Goal: Task Accomplishment & Management: Use online tool/utility

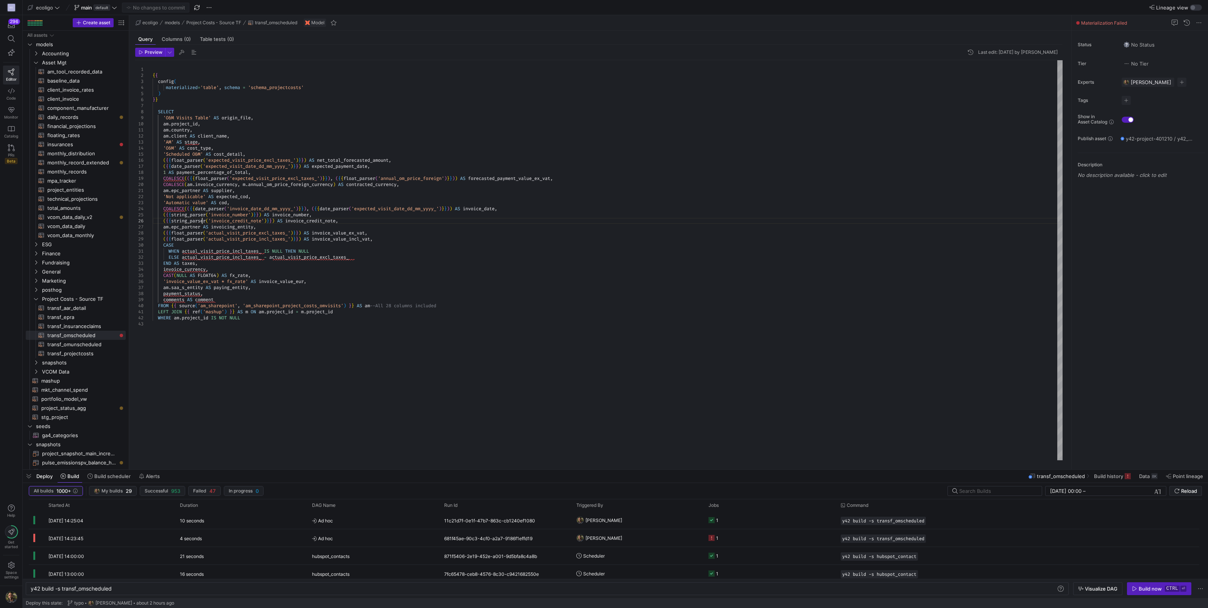
click at [202, 222] on div "'O&M' AS cost_type , 'Scheduled O&M' AS cost_detail , ( { { float_parser ( 'exp…" at bounding box center [608, 260] width 910 height 400
click at [467, 180] on div "'O&M' AS cost_type , 'Scheduled O&M' AS cost_detail , ( { { float_parser ( 'exp…" at bounding box center [608, 260] width 910 height 400
click at [339, 178] on div "'O&M' AS cost_type , 'Scheduled O&M' AS cost_detail , ( { { float_parser ( 'exp…" at bounding box center [608, 260] width 910 height 400
click at [188, 178] on div "'O&M' AS cost_type , 'Scheduled O&M' AS cost_detail , ( { { float_parser ( 'exp…" at bounding box center [608, 260] width 910 height 400
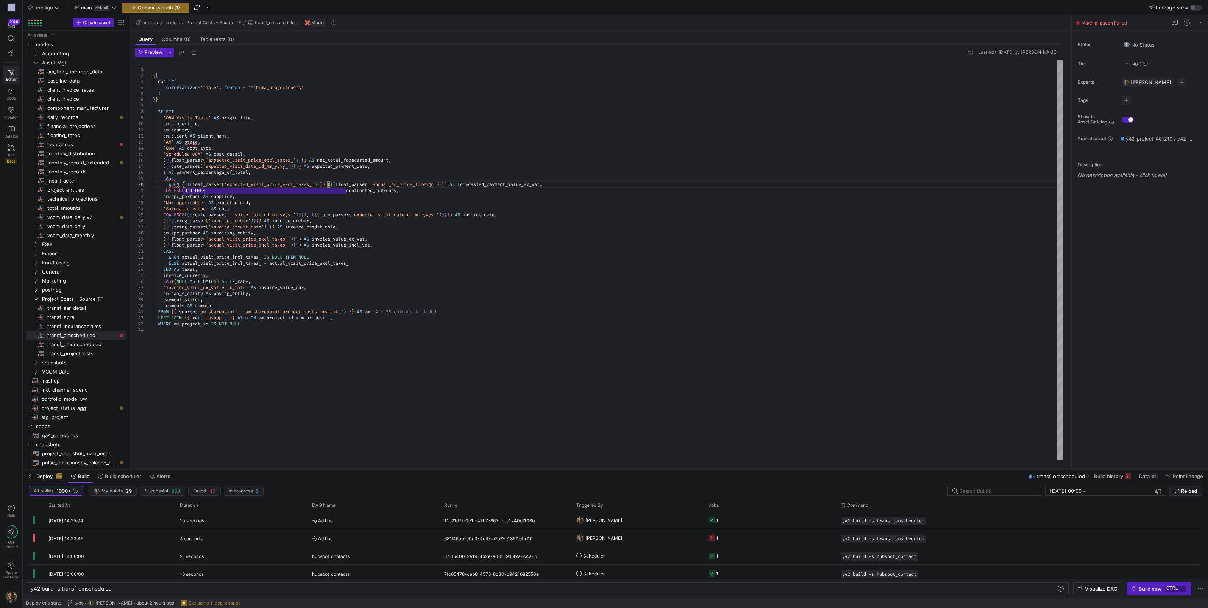
scroll to position [55, 29]
click at [331, 184] on div "'O&M' AS cost_type , 'Scheduled O&M' AS cost_detail , ( { { float_parser ( 'exp…" at bounding box center [608, 260] width 910 height 400
drag, startPoint x: 329, startPoint y: 182, endPoint x: 181, endPoint y: 187, distance: 148.2
click at [181, 187] on div "'O&M' AS cost_type , 'Scheduled O&M' AS cost_detail , ( { { float_parser ( 'exp…" at bounding box center [608, 260] width 910 height 400
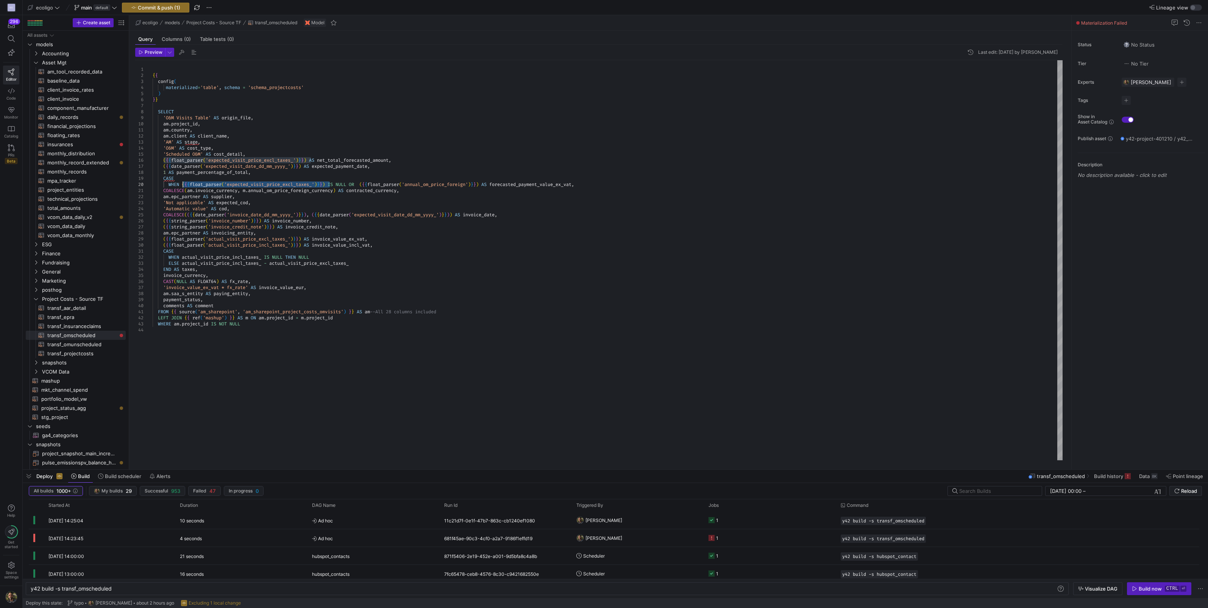
click at [365, 184] on div "'O&M' AS cost_type , 'Scheduled O&M' AS cost_detail , ( { { float_parser ( 'exp…" at bounding box center [608, 260] width 910 height 400
click at [665, 182] on div "'O&M' AS cost_type , 'Scheduled O&M' AS cost_detail , ( { { float_parser ( 'exp…" at bounding box center [608, 260] width 910 height 400
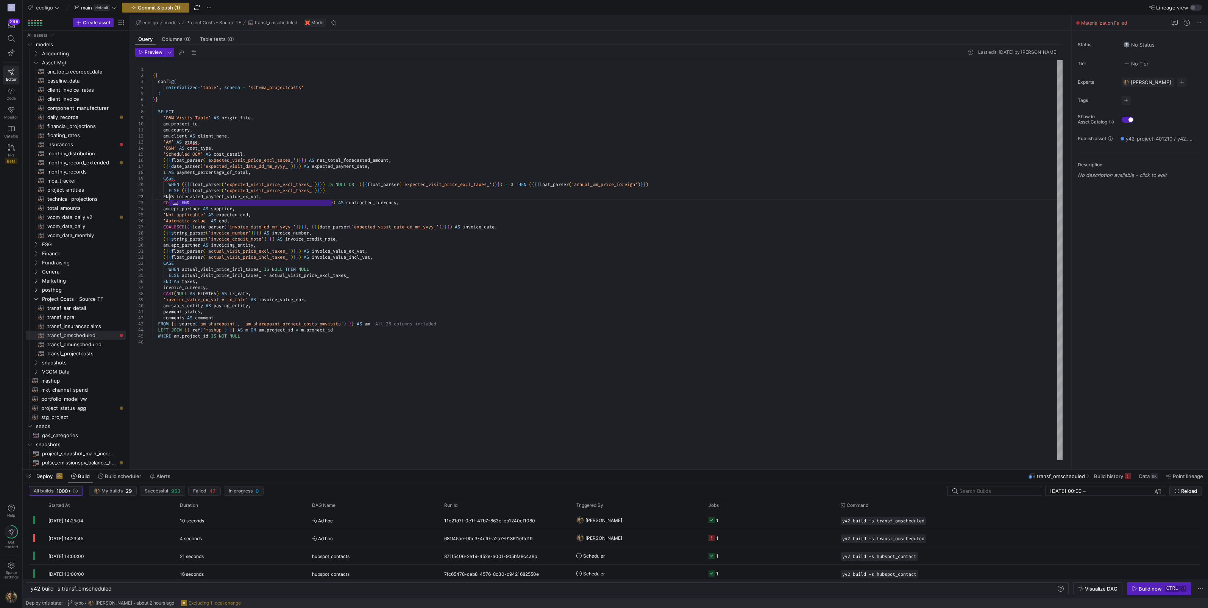
scroll to position [5, 21]
click at [396, 185] on div "'O&M' AS cost_type , 'Scheduled O&M' AS cost_detail , ( { { float_parser ( 'exp…" at bounding box center [608, 260] width 910 height 400
click at [189, 201] on div "'O&M' AS cost_type , 'Scheduled O&M' AS cost_detail , ( { { float_parser ( 'exp…" at bounding box center [608, 260] width 910 height 400
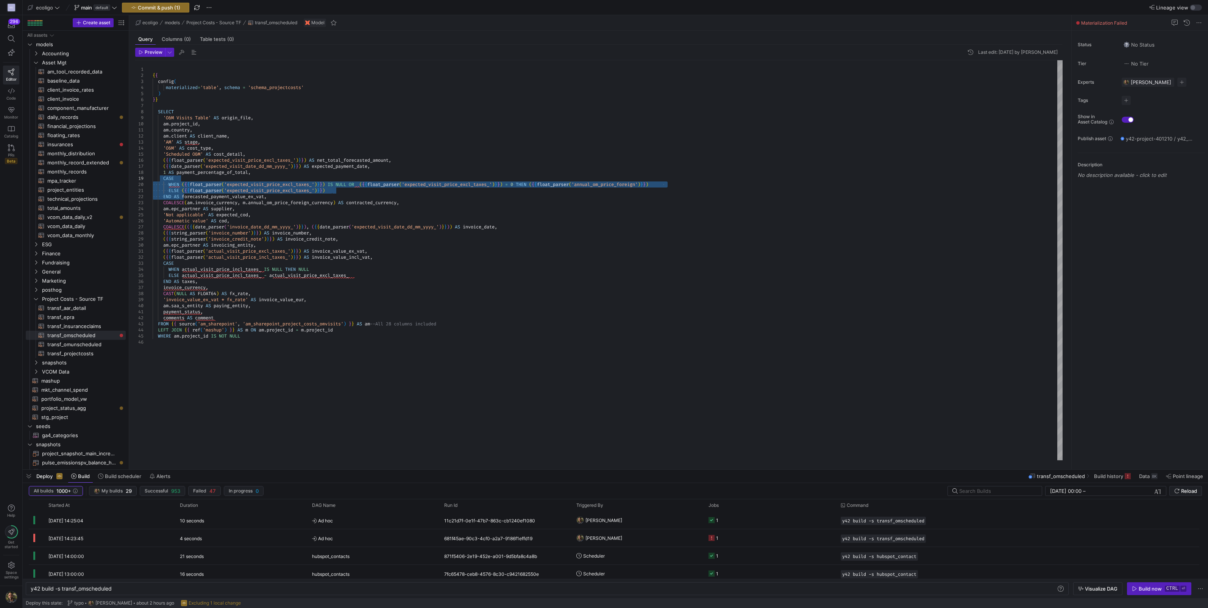
drag, startPoint x: 181, startPoint y: 195, endPoint x: 164, endPoint y: 180, distance: 22.5
click at [164, 180] on div "'O&M' AS cost_type , 'Scheduled O&M' AS cost_detail , ( { { float_parser ( 'exp…" at bounding box center [608, 260] width 910 height 400
click at [272, 196] on div "'O&M' AS cost_type , 'Scheduled O&M' AS cost_detail , ( { { float_parser ( 'exp…" at bounding box center [608, 260] width 910 height 400
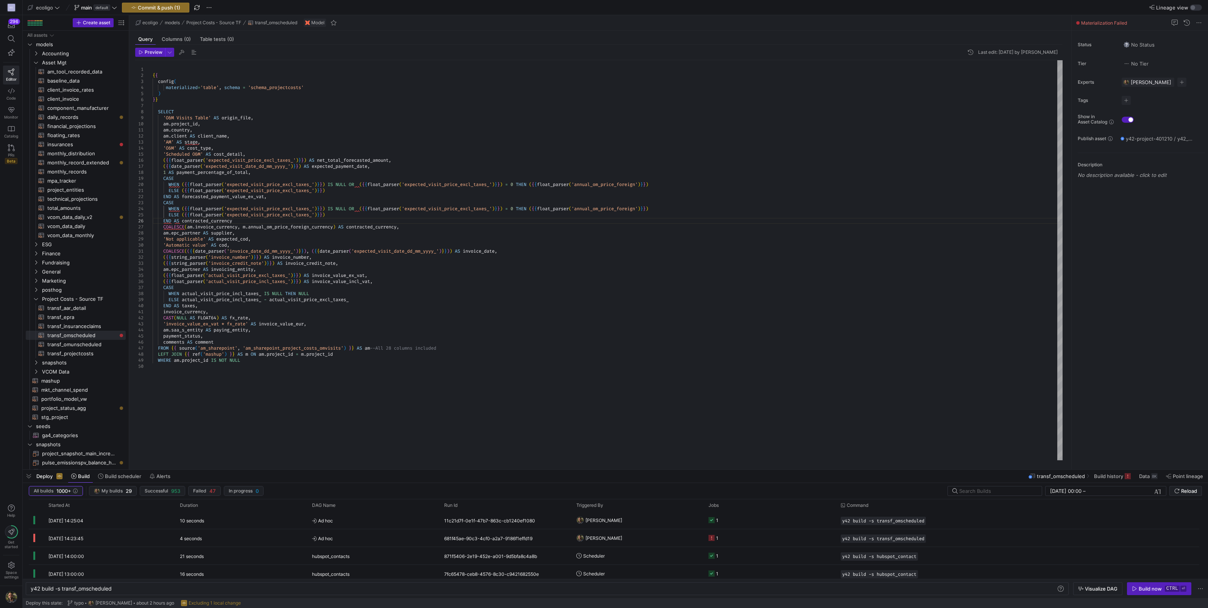
scroll to position [30, 83]
drag, startPoint x: 338, startPoint y: 226, endPoint x: 246, endPoint y: 227, distance: 91.7
click at [246, 227] on div "'O&M' AS cost_type , 'Scheduled O&M' AS cost_detail , ( { { float_parser ( 'exp…" at bounding box center [608, 260] width 910 height 400
click at [339, 227] on div "'O&M' AS cost_type , 'Scheduled O&M' AS cost_detail , ( { { float_parser ( 'exp…" at bounding box center [608, 260] width 910 height 400
drag, startPoint x: 339, startPoint y: 227, endPoint x: 245, endPoint y: 226, distance: 94.3
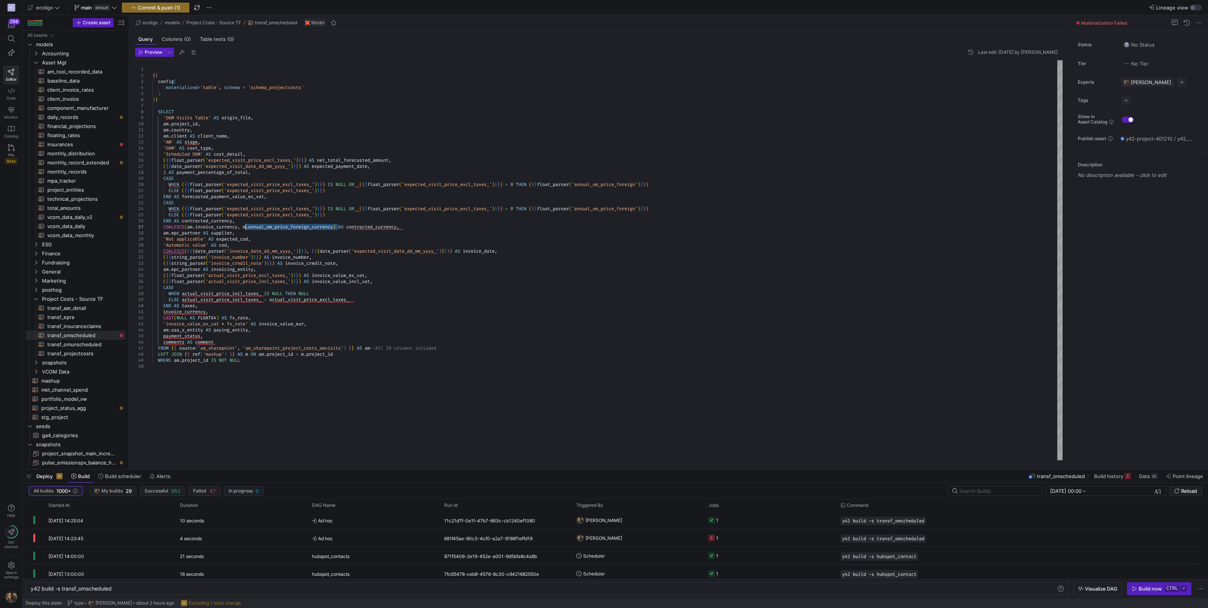
click at [245, 226] on div "'O&M' AS cost_type , 'Scheduled O&M' AS cost_detail , ( { { float_parser ( 'exp…" at bounding box center [608, 260] width 910 height 400
drag, startPoint x: 659, startPoint y: 208, endPoint x: 540, endPoint y: 208, distance: 119.7
click at [540, 208] on div "'O&M' AS cost_type , 'Scheduled O&M' AS cost_detail , ( { { float_parser ( 'exp…" at bounding box center [608, 260] width 910 height 400
drag, startPoint x: 240, startPoint y: 226, endPoint x: 189, endPoint y: 225, distance: 51.2
click at [189, 225] on div "'O&M' AS cost_type , 'Scheduled O&M' AS cost_detail , ( { { float_parser ( 'exp…" at bounding box center [608, 260] width 910 height 400
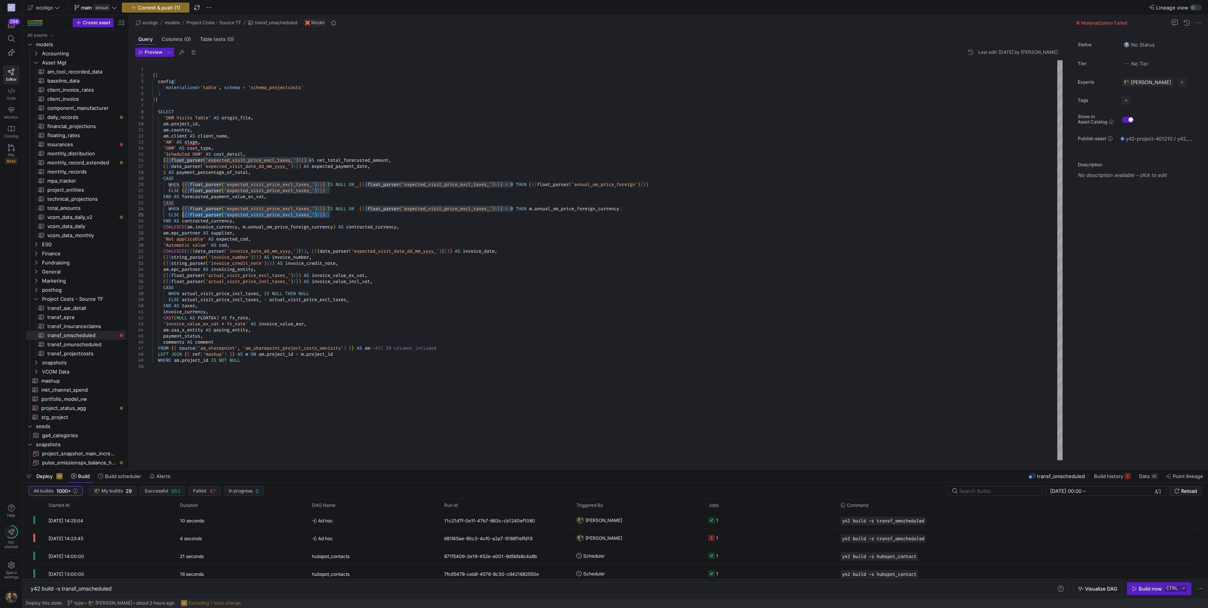
drag, startPoint x: 341, startPoint y: 215, endPoint x: 183, endPoint y: 215, distance: 157.9
click at [183, 215] on div "'O&M' AS cost_type , 'Scheduled O&M' AS cost_detail , ( { { float_parser ( 'exp…" at bounding box center [608, 260] width 910 height 400
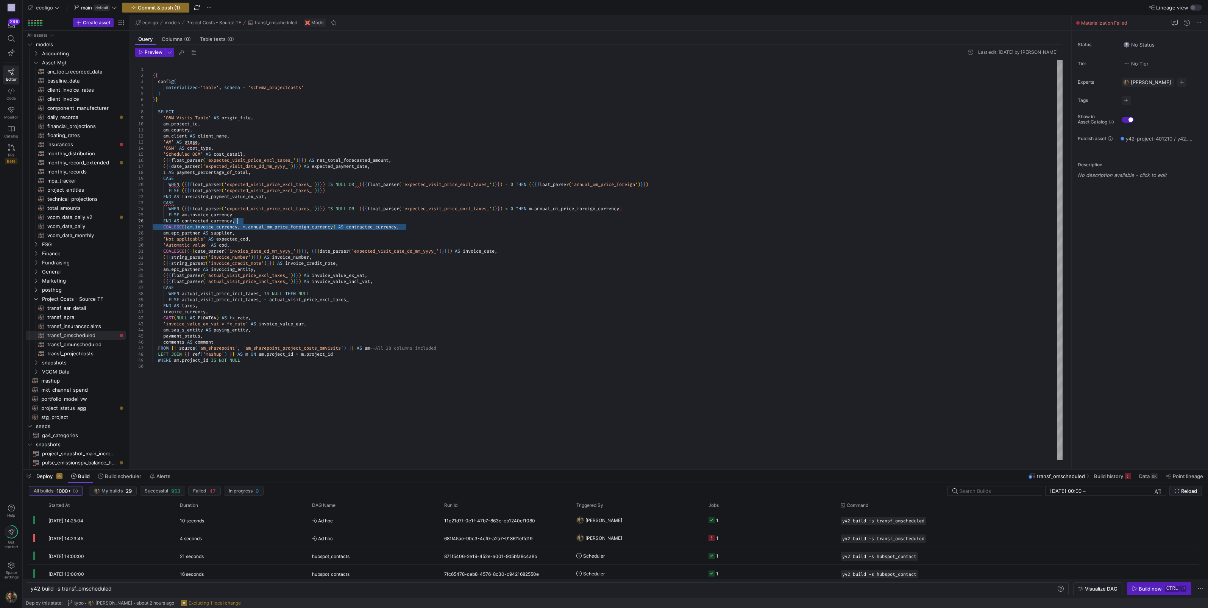
drag, startPoint x: 410, startPoint y: 226, endPoint x: 403, endPoint y: 220, distance: 9.1
click at [403, 220] on div "'O&M' AS cost_type , 'Scheduled O&M' AS cost_detail , ( { { float_parser ( 'exp…" at bounding box center [608, 260] width 910 height 400
click at [647, 207] on div "'O&M' AS cost_type , 'Scheduled O&M' AS cost_detail , ( { { float_parser ( 'exp…" at bounding box center [608, 260] width 910 height 400
type textarea "ELSE ({{float_parser('expected_visit_price_excl_taxes_')}}) END AS forecasted_p…"
click at [156, 8] on span "Commit & push (1)" at bounding box center [159, 8] width 42 height 6
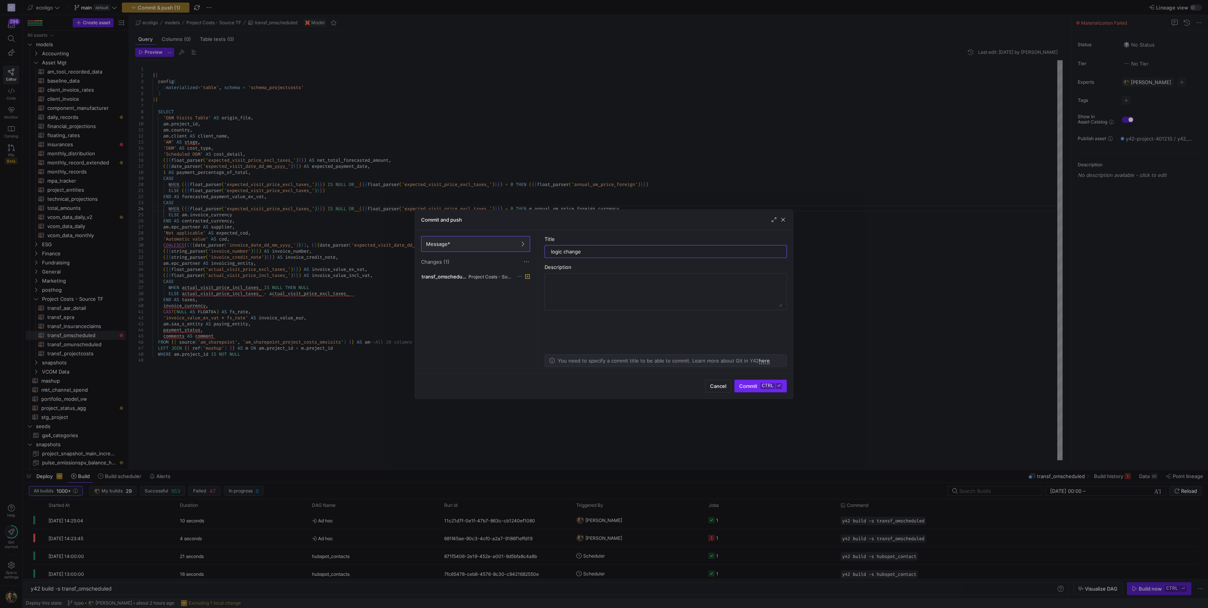
type input "logic change"
click at [744, 391] on span "submit" at bounding box center [761, 386] width 52 height 12
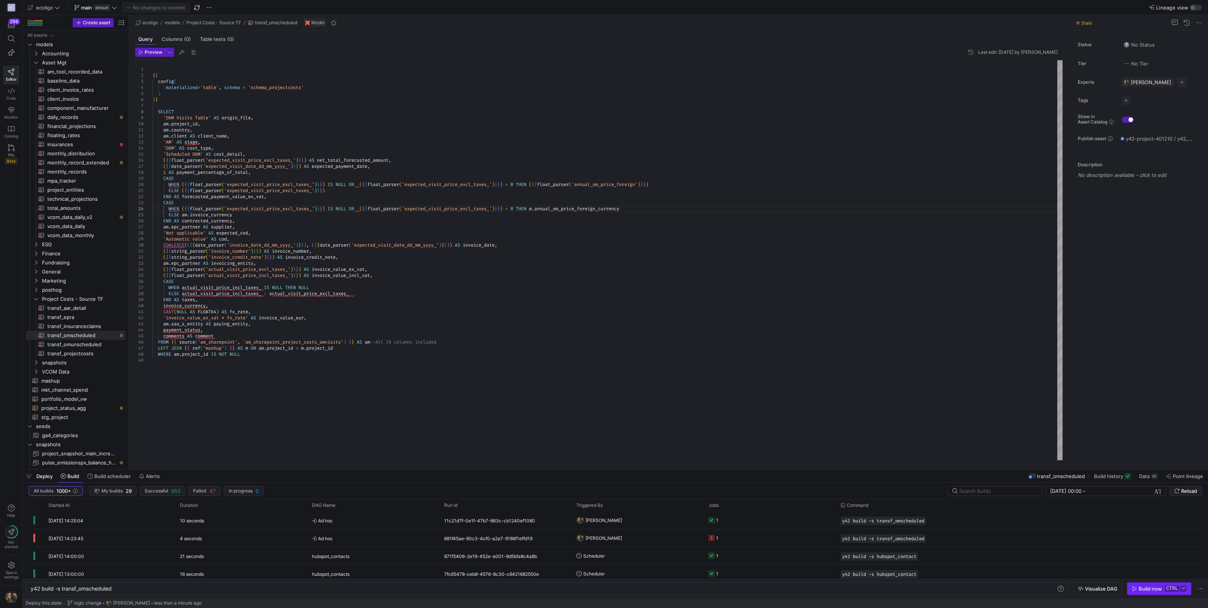
click at [1145, 587] on div "Build now" at bounding box center [1150, 589] width 23 height 6
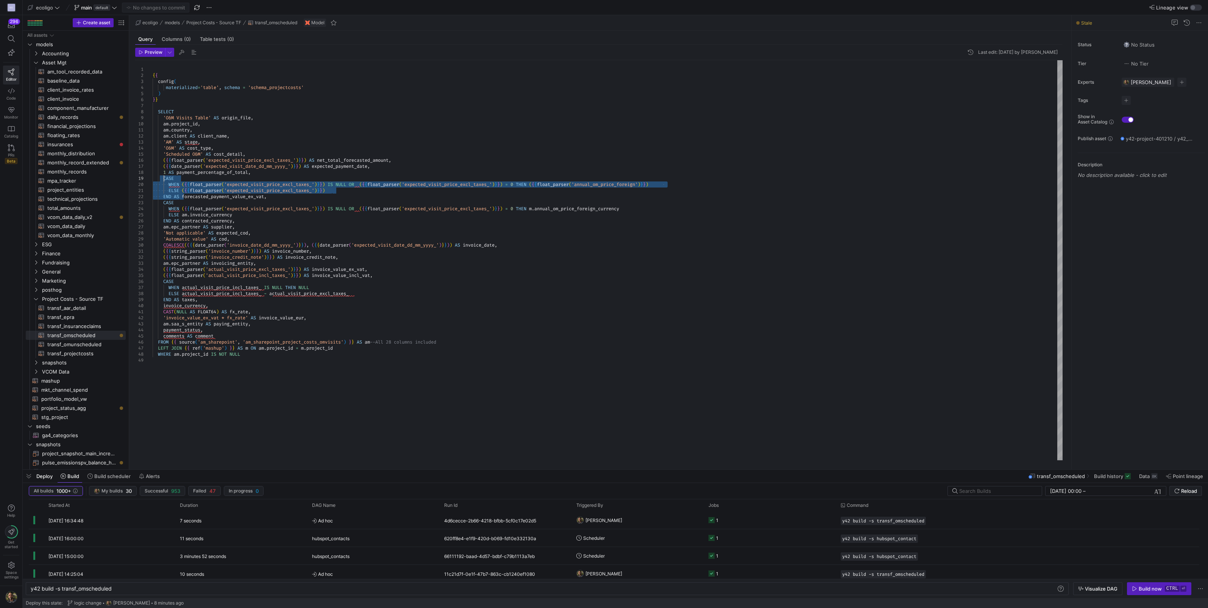
drag, startPoint x: 180, startPoint y: 195, endPoint x: 164, endPoint y: 178, distance: 24.1
click at [164, 178] on div "'O&M' AS cost_type , 'Scheduled O&M' AS cost_detail , ( { { float_parser ( 'exp…" at bounding box center [608, 260] width 910 height 400
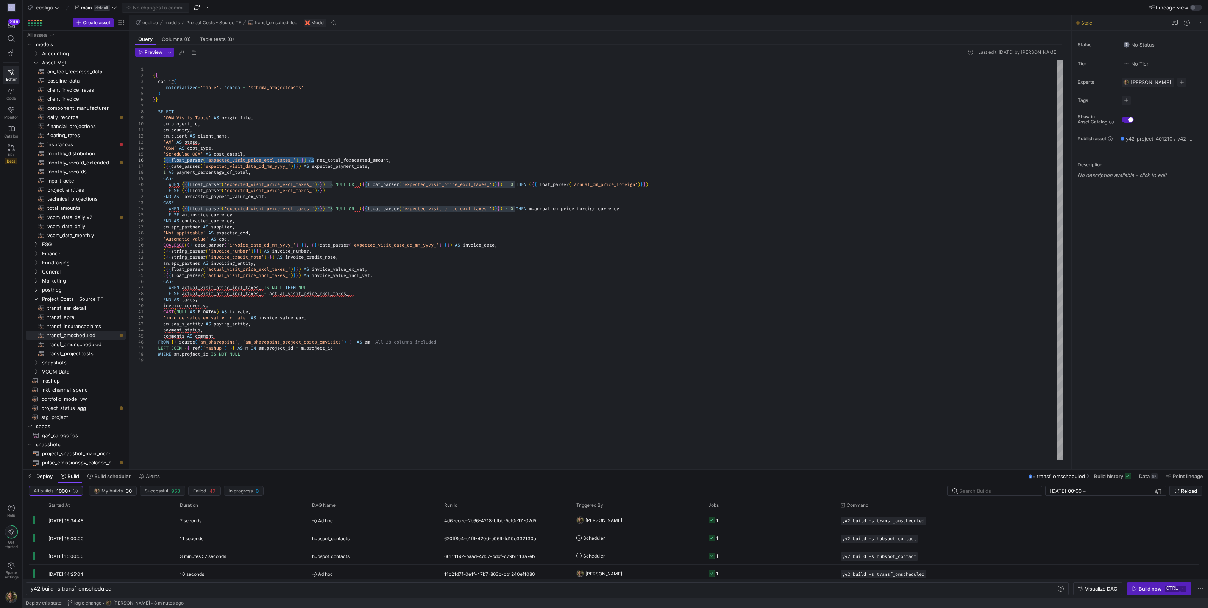
drag, startPoint x: 312, startPoint y: 160, endPoint x: 163, endPoint y: 159, distance: 149.2
click at [163, 159] on div "'O&M' AS cost_type , 'Scheduled O&M' AS cost_detail , ( { { float_parser ( 'exp…" at bounding box center [608, 260] width 910 height 400
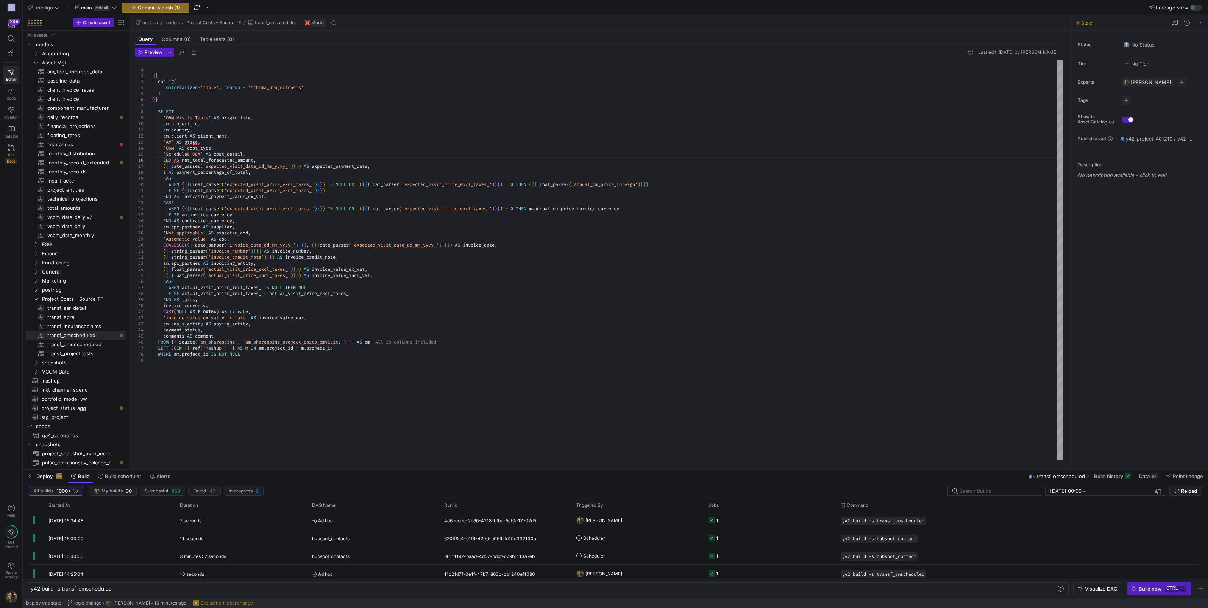
scroll to position [30, 21]
click at [164, 159] on div "'O&M' AS cost_type , 'Scheduled O&M' AS cost_detail , END AS net_total_forecast…" at bounding box center [608, 260] width 910 height 400
click at [175, 160] on div "'O&M' AS cost_type , 'Scheduled O&M' AS cost_detail , ( { { date_parser ( 'expe…" at bounding box center [608, 260] width 910 height 400
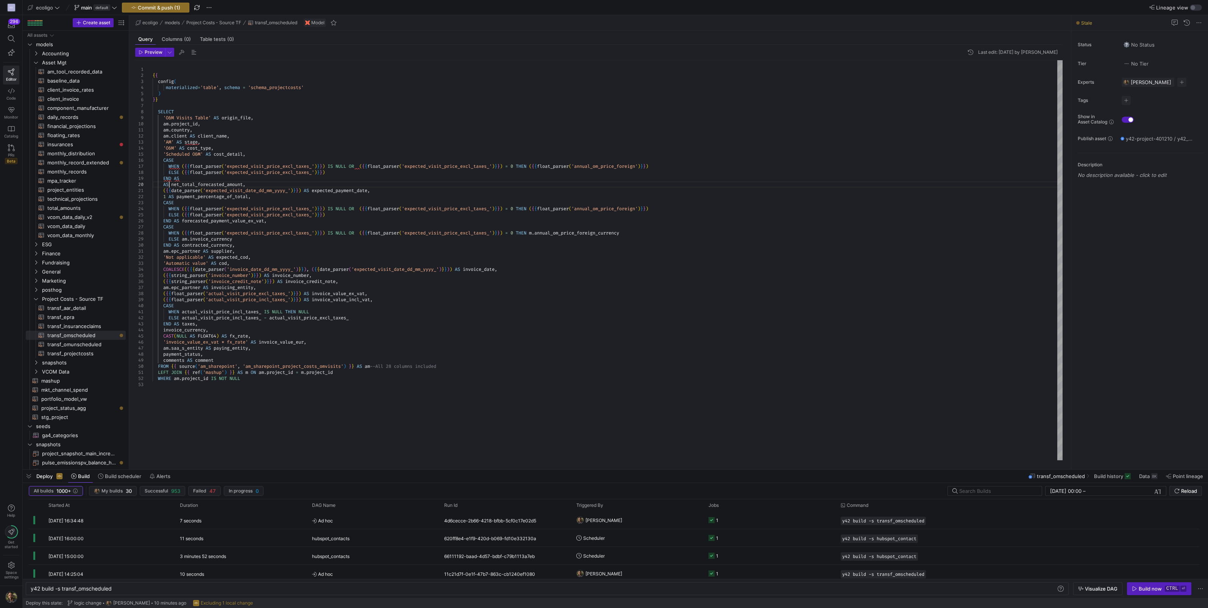
click at [169, 185] on div "'O&M' AS cost_type , 'Scheduled O&M' AS cost_detail , CASE ( { { date_parser ( …" at bounding box center [608, 260] width 910 height 400
type textarea "[DOMAIN_NAME], [DOMAIN_NAME] AS client_name, 'AM' AS stage, 'O&M' AS cost_type,…"
click at [154, 8] on span "Commit & push (1)" at bounding box center [159, 8] width 42 height 6
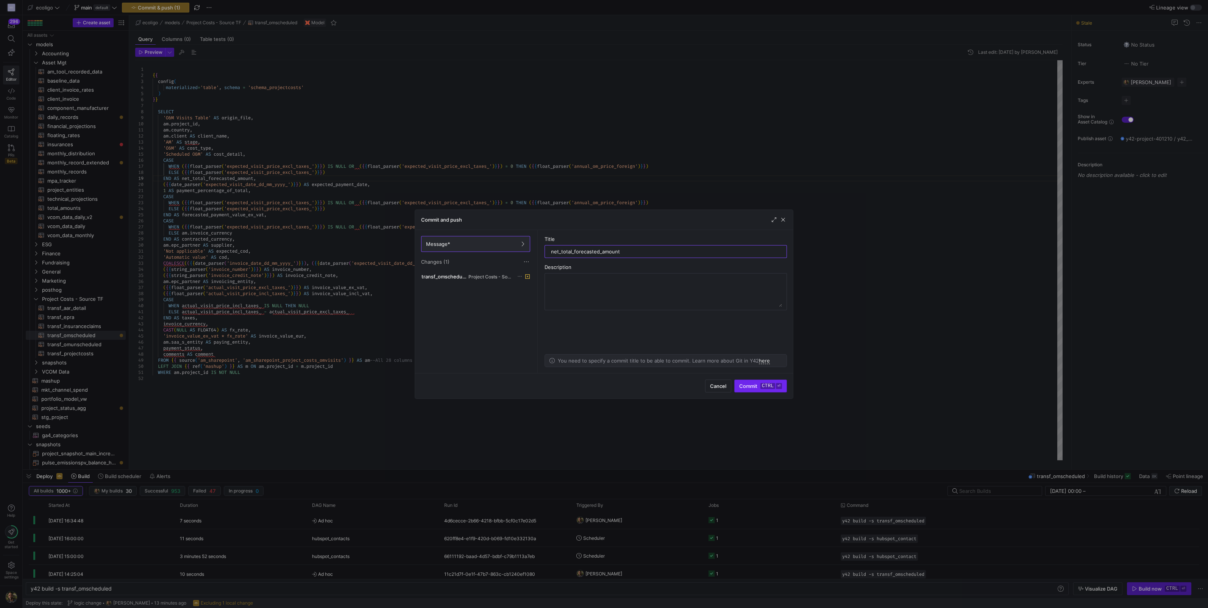
type input "net_total_forecasted_amount"
click at [741, 386] on span "Commit ctrl ⏎" at bounding box center [760, 386] width 43 height 6
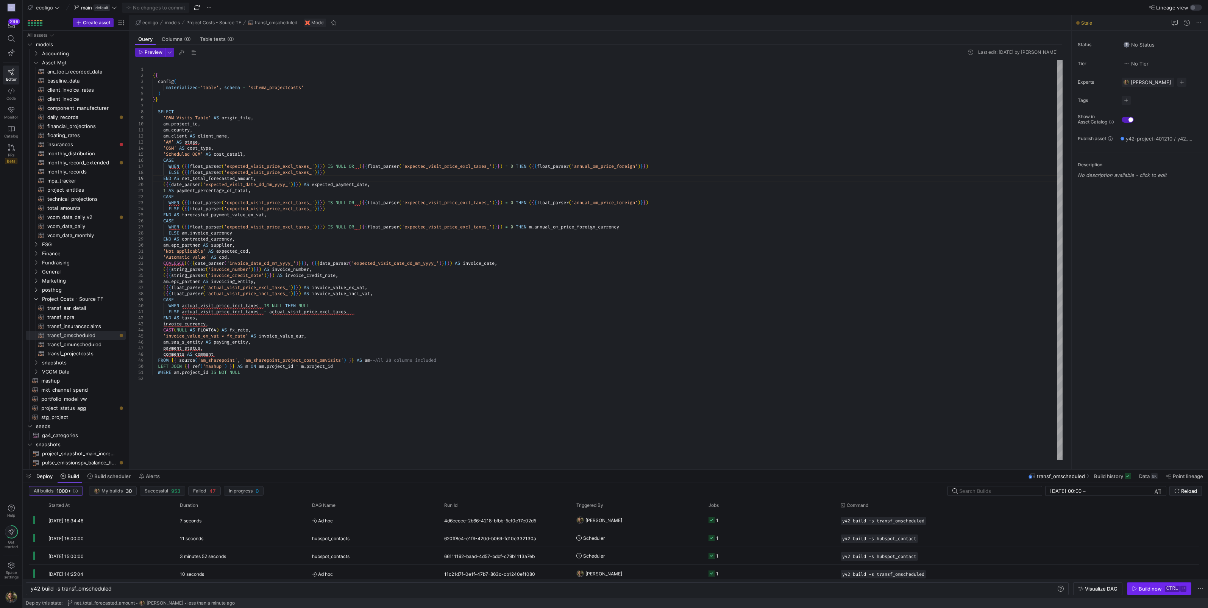
click at [1158, 589] on div "Build now" at bounding box center [1150, 589] width 23 height 6
click at [158, 112] on div "'O&M' AS cost_type , 'Scheduled O&M' AS cost_detail , CASE ( { { date_parser ( …" at bounding box center [608, 260] width 910 height 400
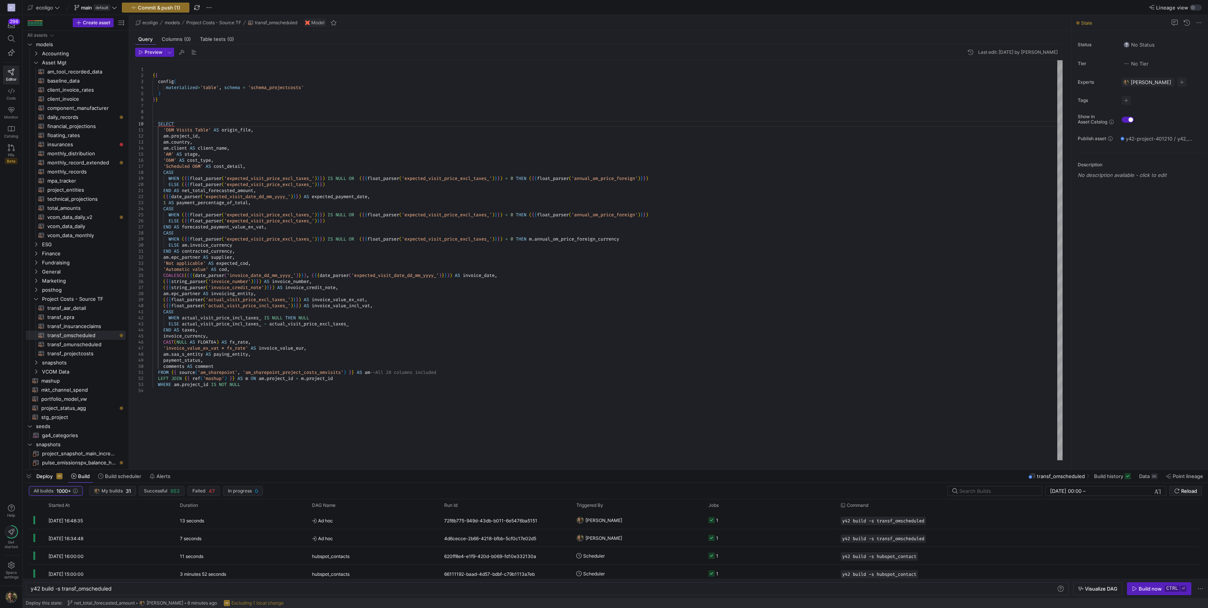
click at [162, 107] on div "'O&M' AS cost_type , 'Scheduled O&M' AS cost_detail , CASE ( { { date_parser ( …" at bounding box center [608, 260] width 910 height 400
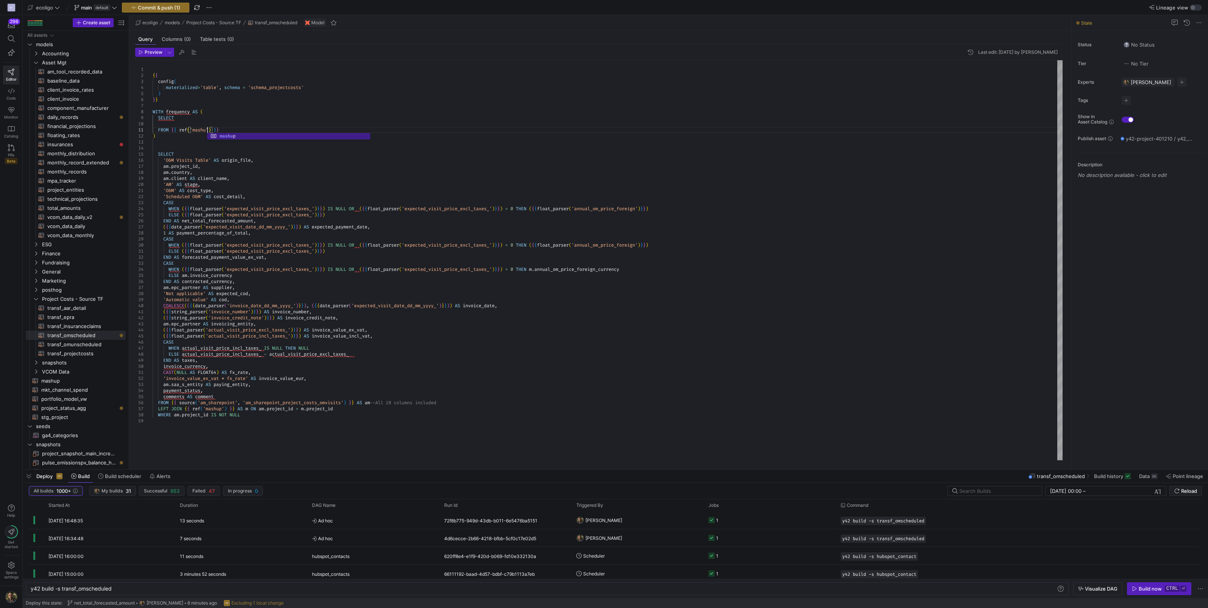
scroll to position [5, 57]
click at [211, 123] on div "'O&M' AS cost_type , 'Scheduled O&M' AS cost_detail , CASE ( { { date_parser ( …" at bounding box center [608, 260] width 910 height 400
click at [180, 122] on div "'O&M' AS cost_type , 'Scheduled O&M' AS cost_detail , CASE ( { { date_parser ( …" at bounding box center [608, 260] width 910 height 400
click at [176, 124] on div "'O&M' AS cost_type , 'Scheduled O&M' AS cost_detail , CASE ( { { date_parser ( …" at bounding box center [608, 260] width 910 height 400
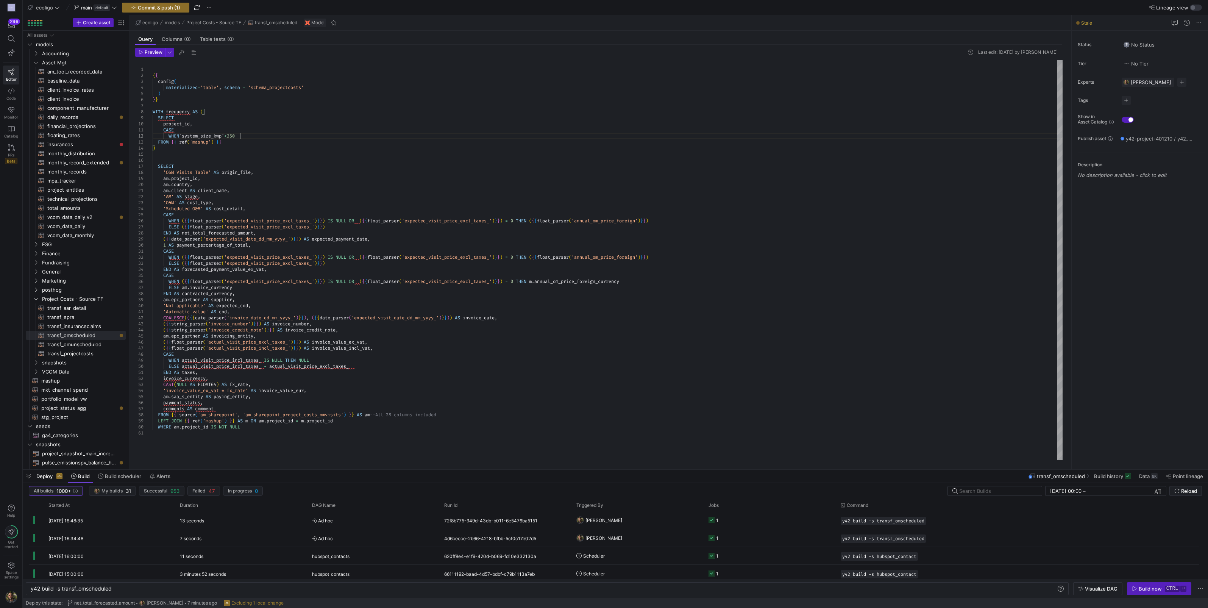
scroll to position [5, 86]
click at [233, 135] on div "'O&M' AS cost_type , 'Scheduled O&M' AS cost_detail , CASE ( { { date_parser ( …" at bounding box center [608, 260] width 910 height 400
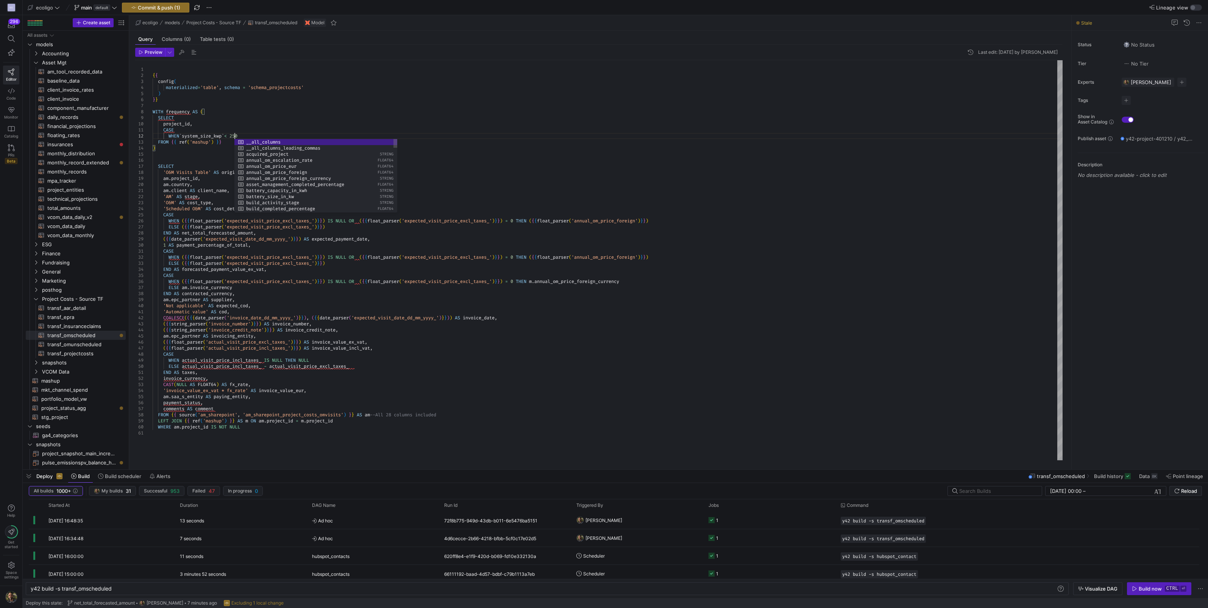
click at [255, 136] on div "'O&M' AS cost_type , 'Scheduled O&M' AS cost_detail , CASE ( { { date_parser ( …" at bounding box center [608, 260] width 910 height 400
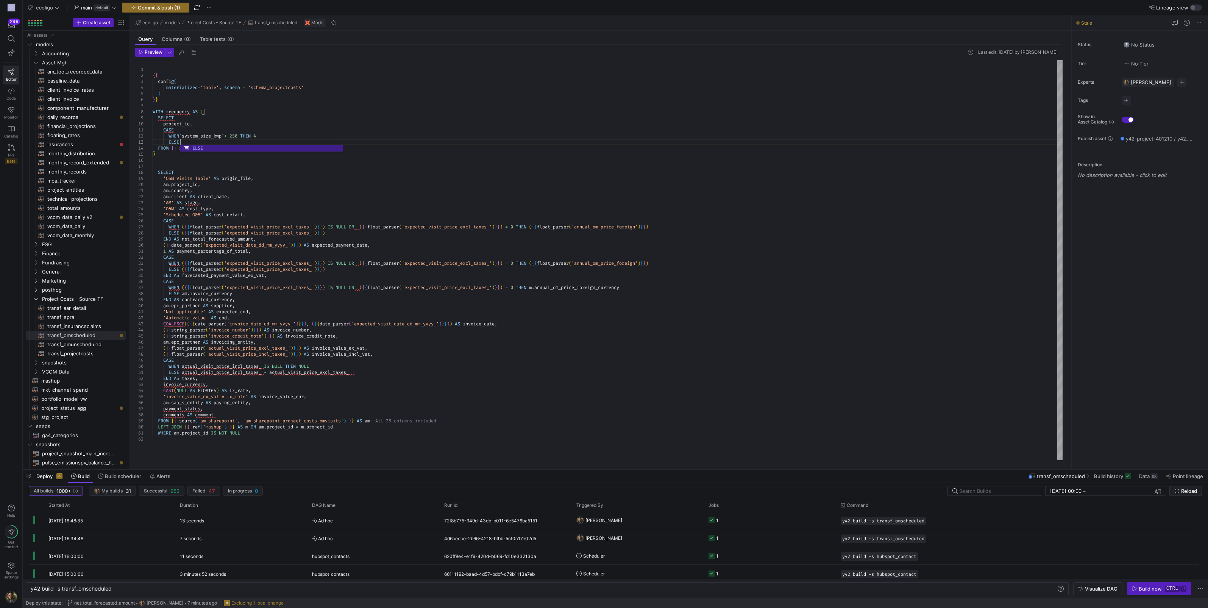
scroll to position [12, 29]
click at [276, 135] on div "'O&M' AS cost_type , 'Scheduled O&M' AS cost_detail , CASE ( { { date_parser ( …" at bounding box center [608, 260] width 910 height 400
click at [192, 140] on div "'O&M' AS cost_type , 'Scheduled O&M' AS cost_detail , CASE ( { { date_parser ( …" at bounding box center [608, 260] width 910 height 400
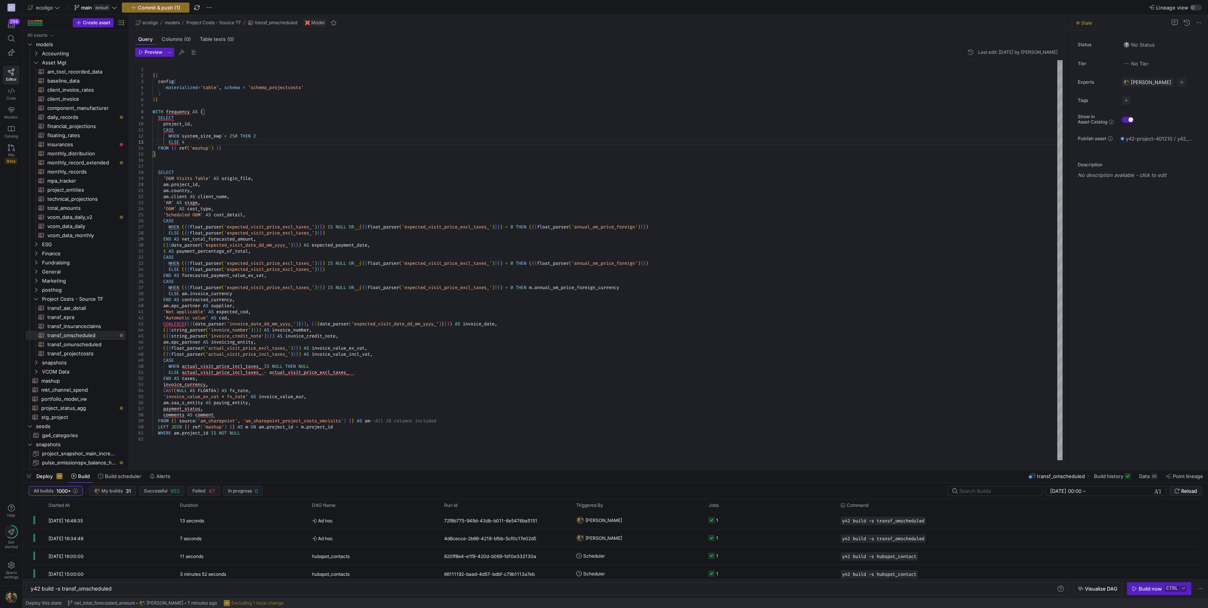
type textarea "CASE WHEN `system_size_kwp`< 250 THEN 2 ELSE 4 FROM {{ ref('mashup') }} ) SELEC…"
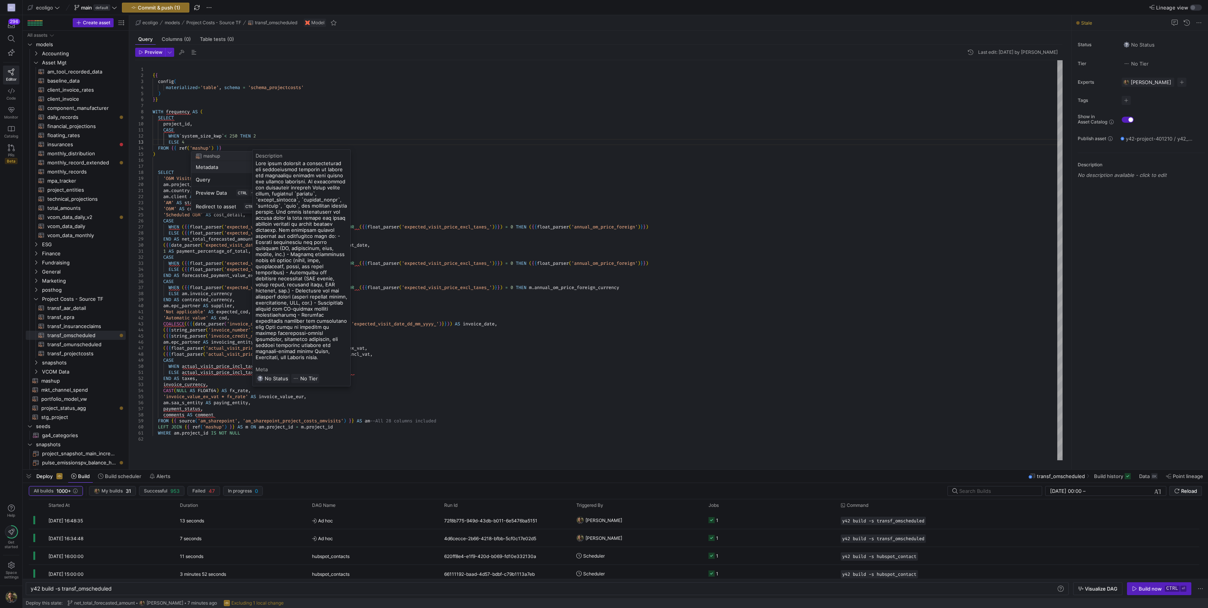
click at [205, 141] on div at bounding box center [604, 304] width 1208 height 608
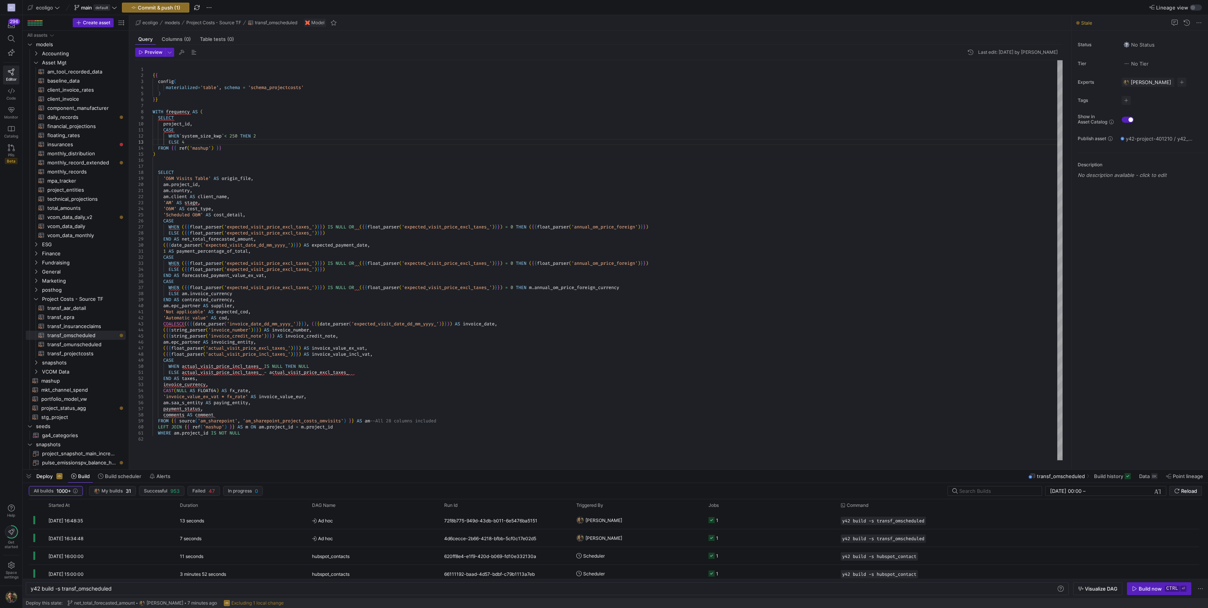
click at [205, 141] on div "'O&M' AS cost_type , 'Scheduled O&M' AS cost_detail , CASE ( { { date_parser ( …" at bounding box center [608, 260] width 910 height 400
click at [246, 137] on div "'O&M' AS cost_type , 'Scheduled O&M' AS cost_detail , CASE ( { { date_parser ( …" at bounding box center [608, 260] width 910 height 400
click at [196, 143] on div "'O&M' AS cost_type , 'Scheduled O&M' AS cost_detail , CASE ( { { date_parser ( …" at bounding box center [608, 260] width 910 height 400
click at [244, 140] on div "'O&M' AS cost_type , 'Scheduled O&M' AS cost_detail , CASE ( { { date_parser ( …" at bounding box center [608, 260] width 910 height 400
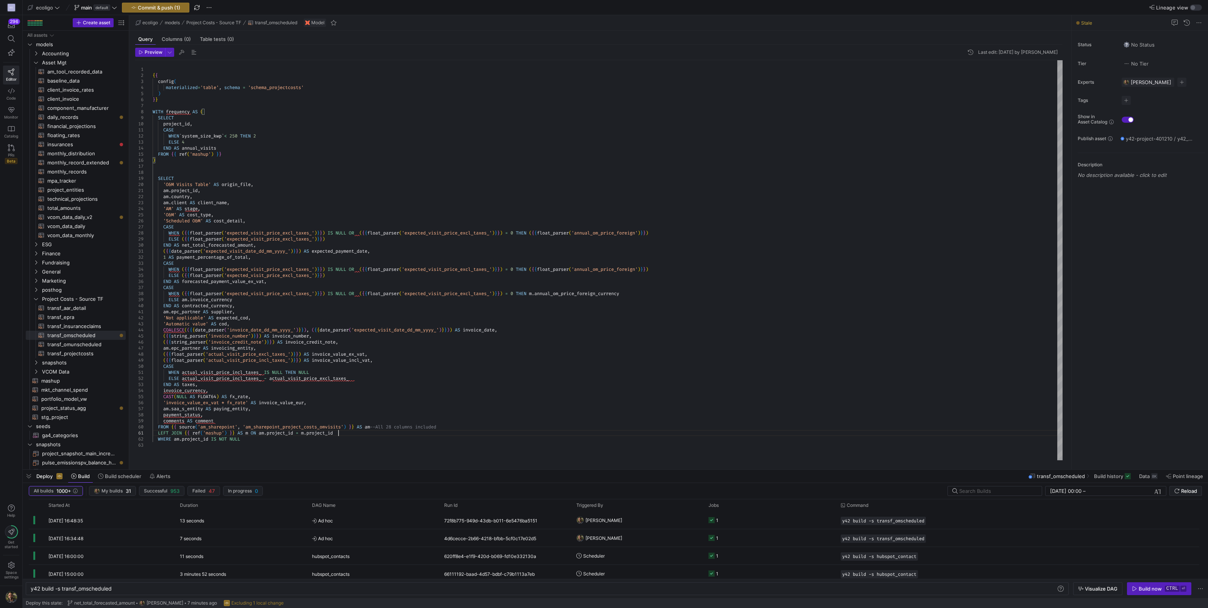
click at [350, 431] on div "'O&M' AS cost_type , 'Scheduled O&M' AS cost_detail , CASE ( { { date_parser ( …" at bounding box center [608, 260] width 910 height 400
click at [297, 440] on div "'O&M' AS cost_type , 'Scheduled O&M' AS cost_detail , CASE ( { { date_parser ( …" at bounding box center [608, 260] width 910 height 400
click at [324, 437] on div "'O&M' AS cost_type , 'Scheduled O&M' AS cost_detail , CASE ( { { date_parser ( …" at bounding box center [608, 260] width 910 height 400
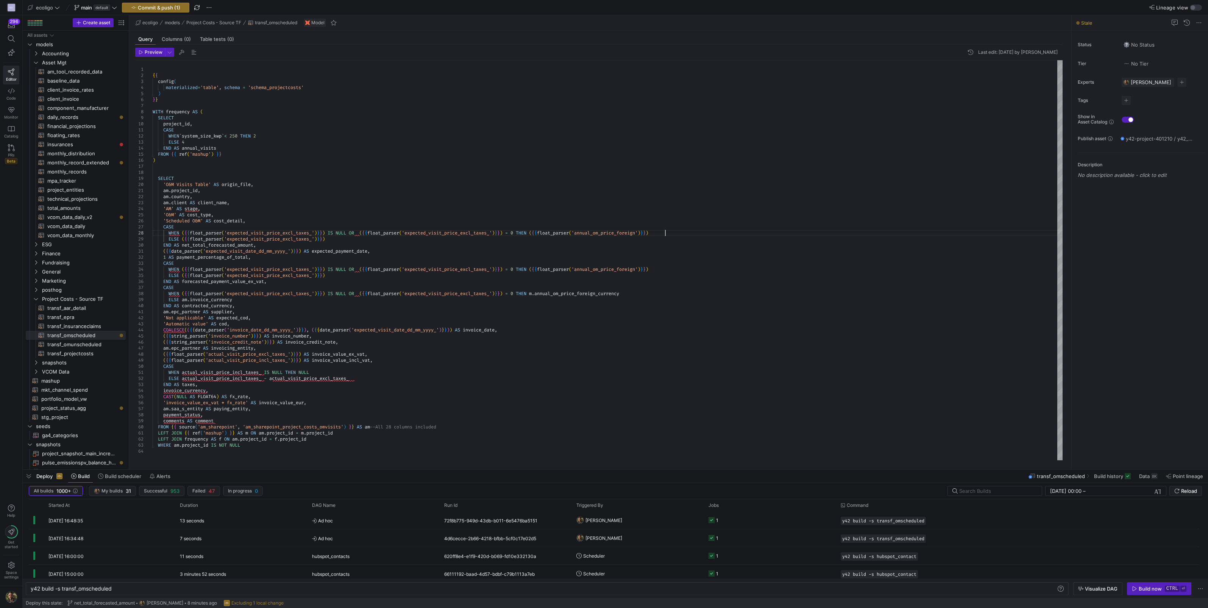
click at [669, 233] on div "'O&M' AS cost_type , 'Scheduled O&M' AS cost_detail , CASE ( { { date_parser ( …" at bounding box center [608, 260] width 910 height 400
click at [244, 147] on div "'O&M' AS cost_type , 'Scheduled O&M' AS cost_detail , CASE ( { { date_parser ( …" at bounding box center [608, 260] width 910 height 400
click at [297, 150] on div "'O&M' AS cost_type , 'Scheduled O&M' AS cost_detail , CASE ( { { date_parser ( …" at bounding box center [608, 260] width 910 height 400
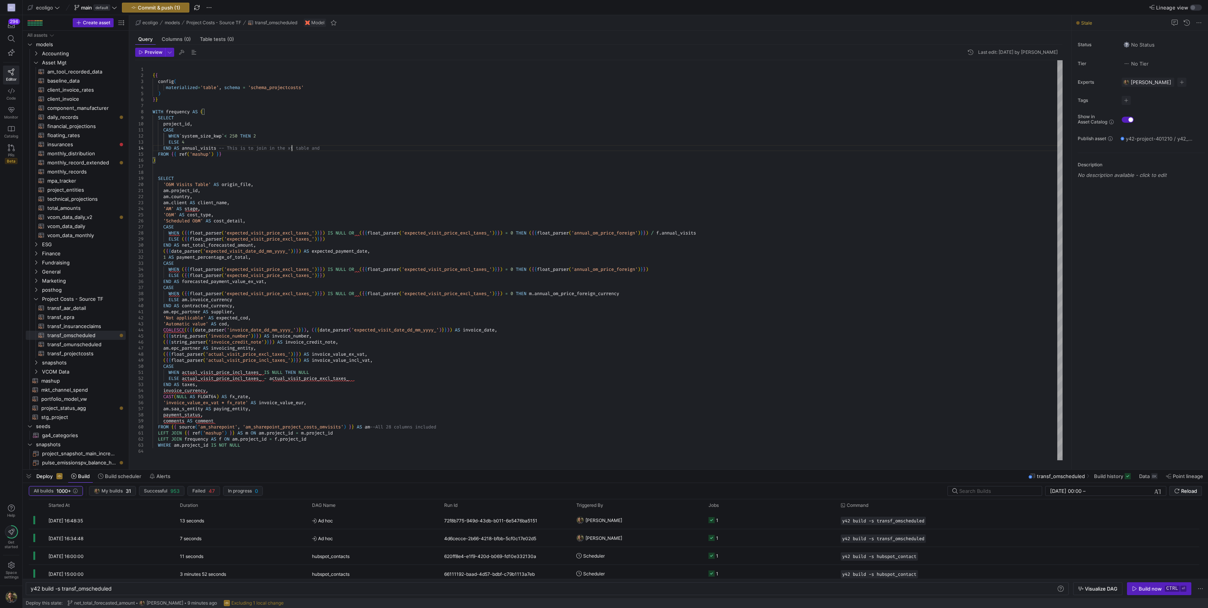
scroll to position [24, 144]
click at [349, 150] on div "'O&M' AS cost_type , 'Scheduled O&M' AS cost_detail , CASE ( { { date_parser ( …" at bounding box center [608, 260] width 910 height 400
click at [249, 432] on div "'O&M' AS cost_type , 'Scheduled O&M' AS cost_detail , CASE ( { { date_parser ( …" at bounding box center [608, 260] width 910 height 400
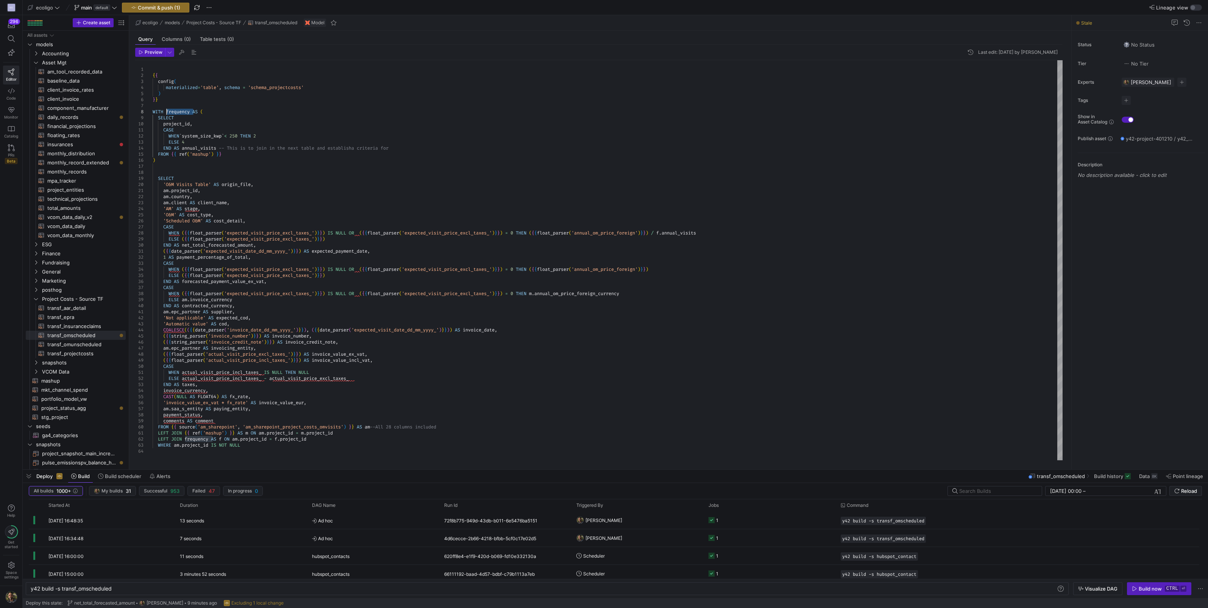
drag, startPoint x: 193, startPoint y: 112, endPoint x: 167, endPoint y: 112, distance: 25.8
click at [167, 112] on div "'O&M' AS cost_type , 'Scheduled O&M' AS cost_detail , CASE ( { { date_parser ( …" at bounding box center [608, 260] width 910 height 400
click at [166, 110] on div "'O&M' AS cost_type , 'Scheduled O&M' AS cost_detail , CASE ( { { date_parser ( …" at bounding box center [608, 260] width 910 height 400
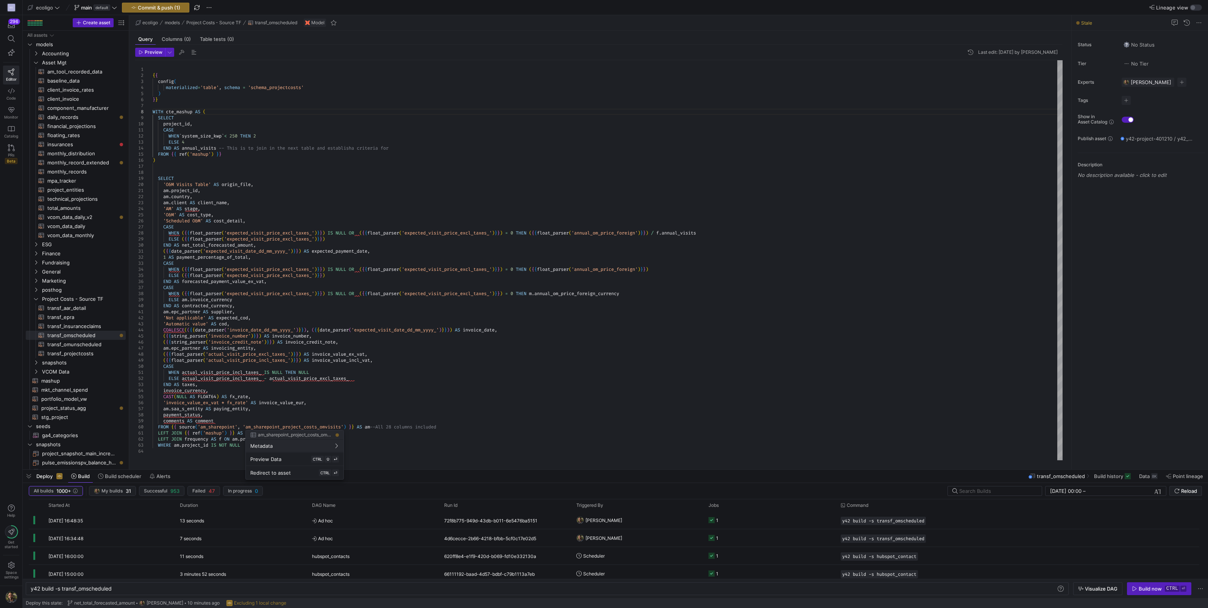
click at [236, 437] on div at bounding box center [604, 304] width 1208 height 608
click at [248, 433] on div "'O&M' AS cost_type , 'Scheduled O&M' AS cost_detail , CASE ( { { date_parser ( …" at bounding box center [608, 260] width 910 height 400
click at [208, 437] on div "'O&M' AS cost_type , 'Scheduled O&M' AS cost_detail , CASE ( { { date_parser ( …" at bounding box center [608, 260] width 910 height 400
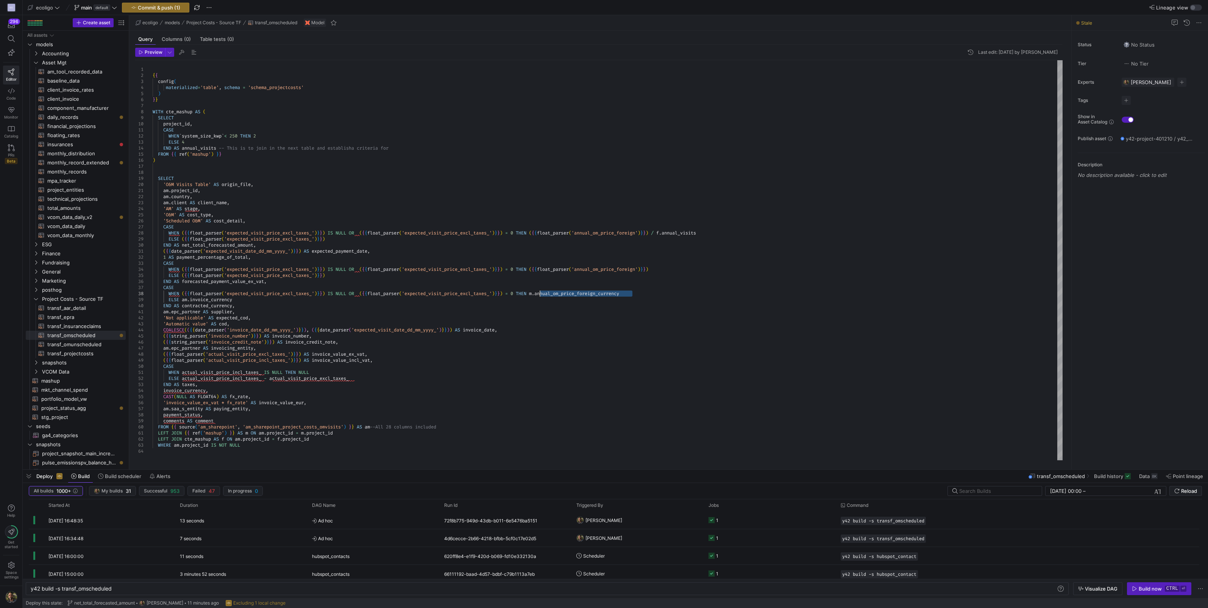
drag, startPoint x: 638, startPoint y: 292, endPoint x: 538, endPoint y: 292, distance: 99.6
click at [538, 292] on div "'O&M' AS cost_type , 'Scheduled O&M' AS cost_detail , CASE ( { { date_parser ( …" at bounding box center [608, 260] width 910 height 400
click at [202, 124] on div "'O&M' AS cost_type , 'Scheduled O&M' AS cost_detail , CASE ( { { date_parser ( …" at bounding box center [608, 260] width 910 height 400
click at [231, 161] on div "'O&M' AS cost_type , 'Scheduled O&M' AS cost_detail , CASE ( { { date_parser ( …" at bounding box center [608, 260] width 910 height 400
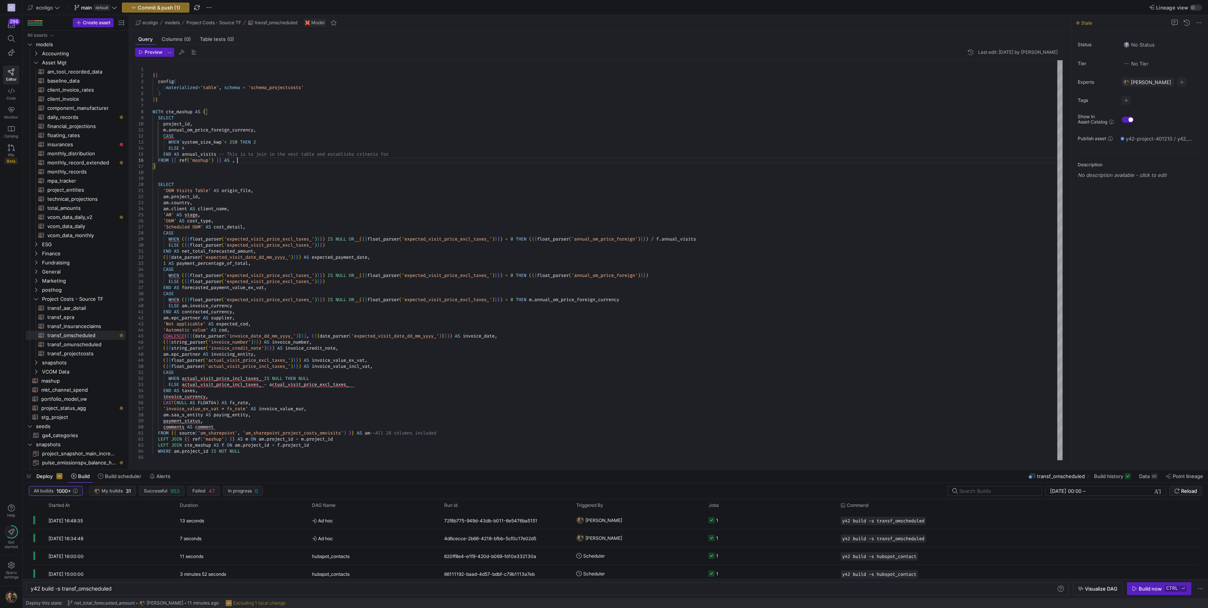
scroll to position [30, 83]
click at [170, 131] on div "'O&M' AS cost_type , 'Scheduled O&M' AS cost_detail , CASE ( { { date_parser ( …" at bounding box center [608, 260] width 910 height 400
click at [169, 131] on div "'O&M' AS cost_type , 'Scheduled O&M' AS cost_detail , CASE ( { { date_parser ( …" at bounding box center [608, 260] width 910 height 400
click at [543, 300] on div "'O&M' AS cost_type , 'Scheduled O&M' AS cost_detail , CASE ( { { date_parser ( …" at bounding box center [608, 260] width 910 height 400
click at [225, 445] on div "'O&M' AS cost_type , 'Scheduled O&M' AS cost_detail , CASE ( { { date_parser ( …" at bounding box center [608, 260] width 910 height 400
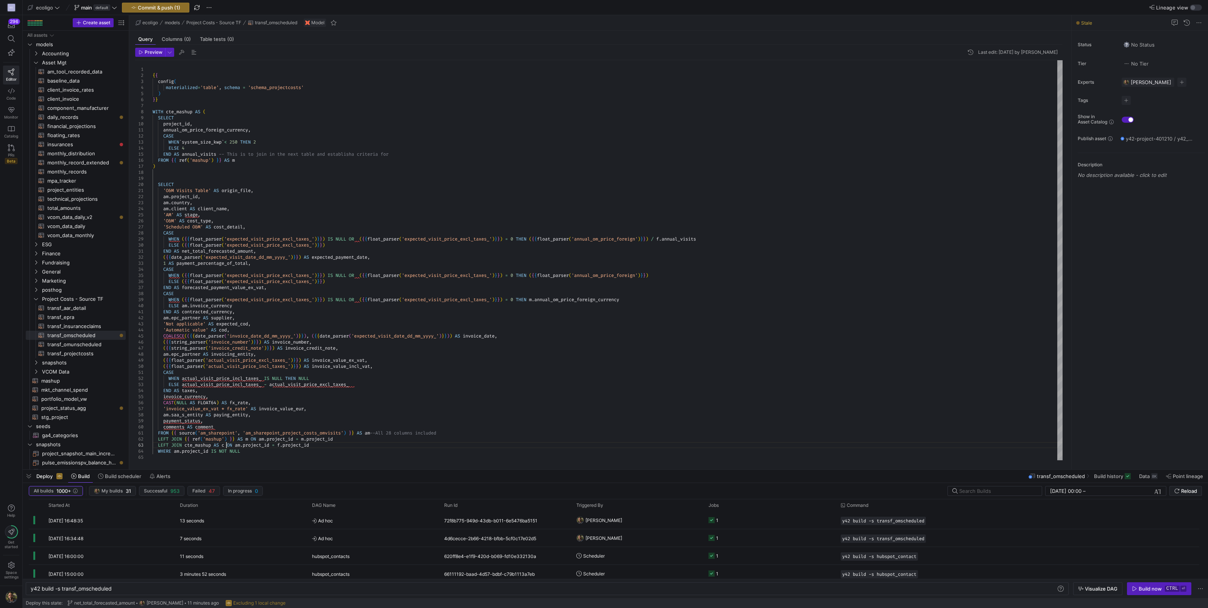
scroll to position [18, 76]
click at [674, 240] on div "'O&M' AS cost_type , 'Scheduled O&M' AS cost_detail , CASE ( { { date_parser ( …" at bounding box center [608, 260] width 910 height 400
click at [377, 432] on div "'O&M' AS cost_type , 'Scheduled O&M' AS cost_detail , CASE ( { { date_parser ( …" at bounding box center [608, 260] width 910 height 400
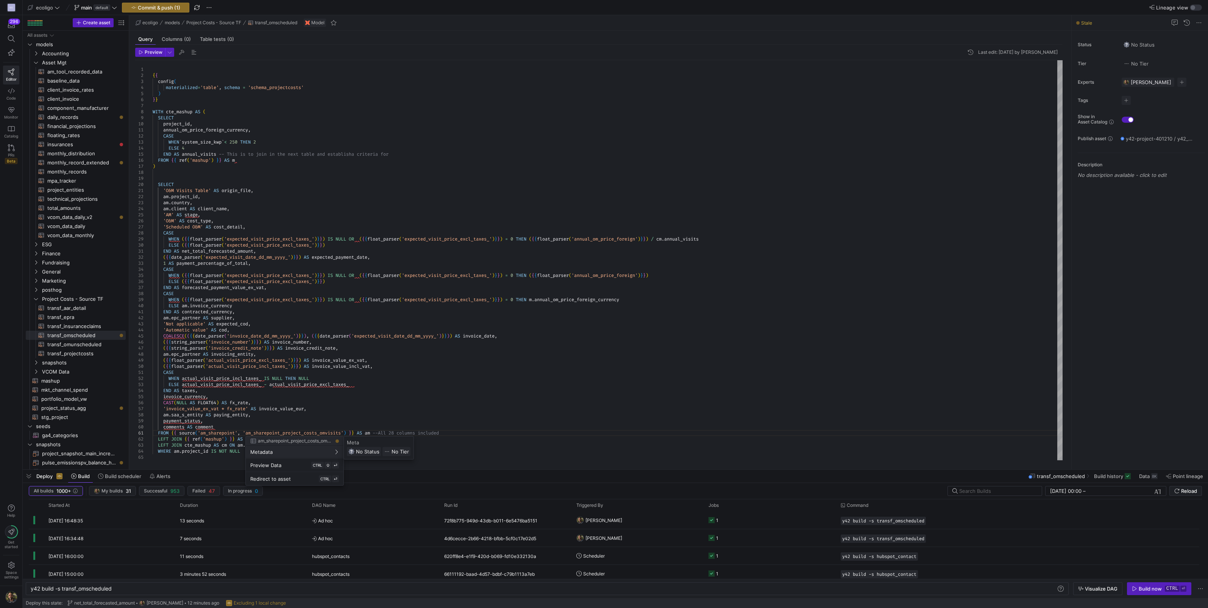
click at [197, 442] on div at bounding box center [604, 304] width 1208 height 608
click at [226, 441] on div at bounding box center [604, 304] width 1208 height 608
click at [250, 440] on div "'O&M' AS cost_type , 'Scheduled O&M' AS cost_detail , CASE ( { { date_parser ( …" at bounding box center [608, 260] width 910 height 400
click at [541, 300] on div "'O&M' AS cost_type , 'Scheduled O&M' AS cost_detail , CASE ( { { date_parser ( …" at bounding box center [608, 260] width 910 height 400
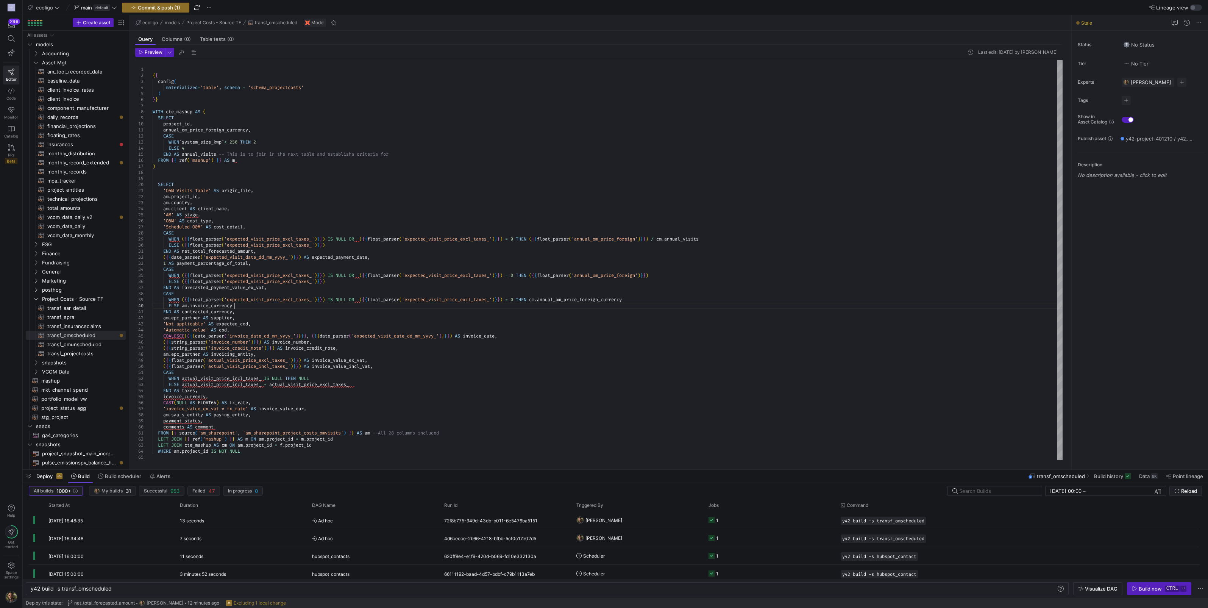
click at [518, 304] on div "'O&M' AS cost_type , 'Scheduled O&M' AS cost_detail , CASE ( { { date_parser ( …" at bounding box center [608, 260] width 910 height 400
click at [348, 438] on div at bounding box center [604, 304] width 1208 height 608
drag, startPoint x: 365, startPoint y: 438, endPoint x: 462, endPoint y: 432, distance: 97.5
click at [462, 432] on div "'O&M' AS cost_type , 'Scheduled O&M' AS cost_detail , CASE ( { { date_parser ( …" at bounding box center [608, 260] width 910 height 400
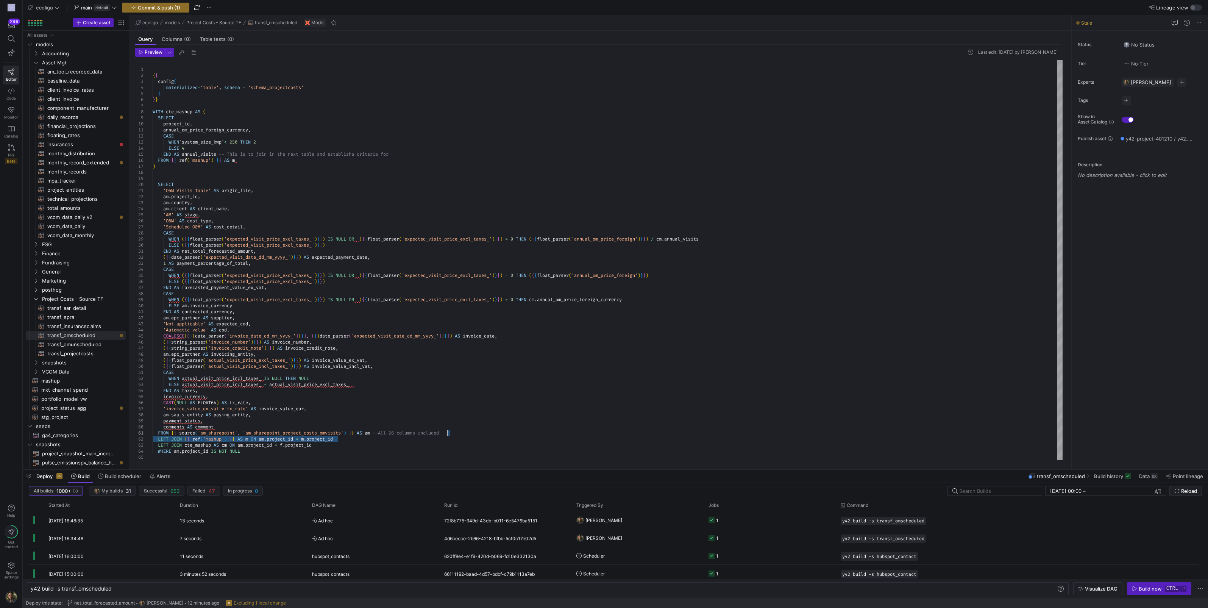
scroll to position [24, 81]
click at [257, 130] on div "'O&M' AS cost_type , 'Scheduled O&M' AS cost_detail , CASE ( { { date_parser ( …" at bounding box center [608, 260] width 910 height 400
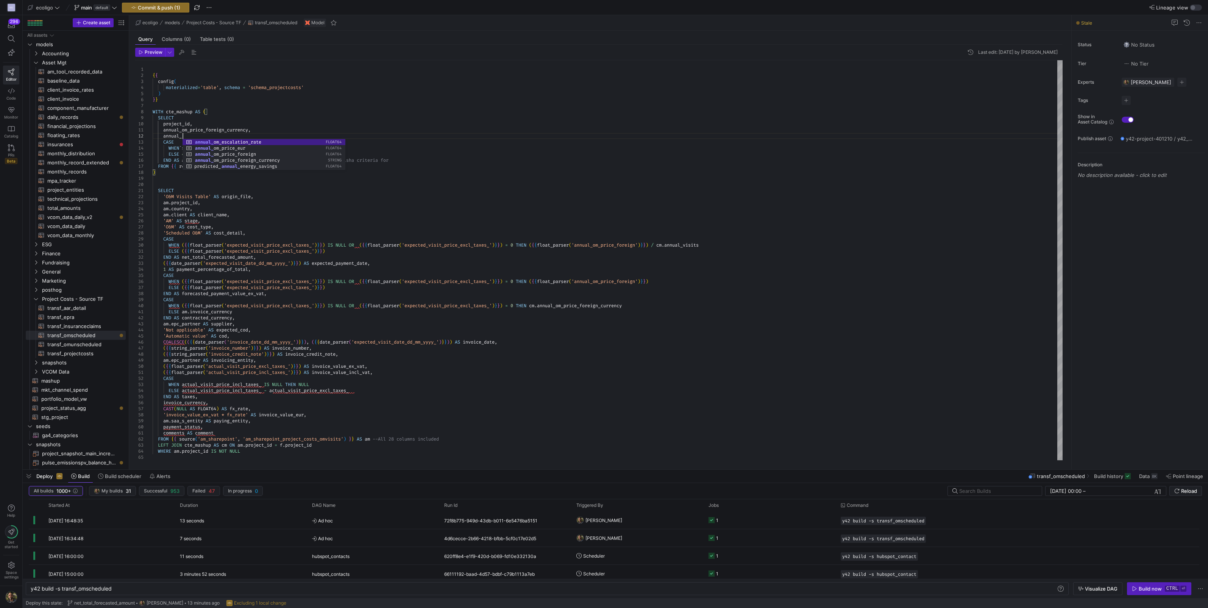
scroll to position [11, 34]
click at [200, 124] on div "'O&M' AS cost_type , 'Scheduled O&M' AS cost_detail , CASE ( { { date_parser ( …" at bounding box center [608, 260] width 910 height 400
click at [286, 445] on div "'O&M' AS cost_type , 'Scheduled O&M' AS cost_detail , CASE ( { { date_parser ( …" at bounding box center [608, 260] width 910 height 400
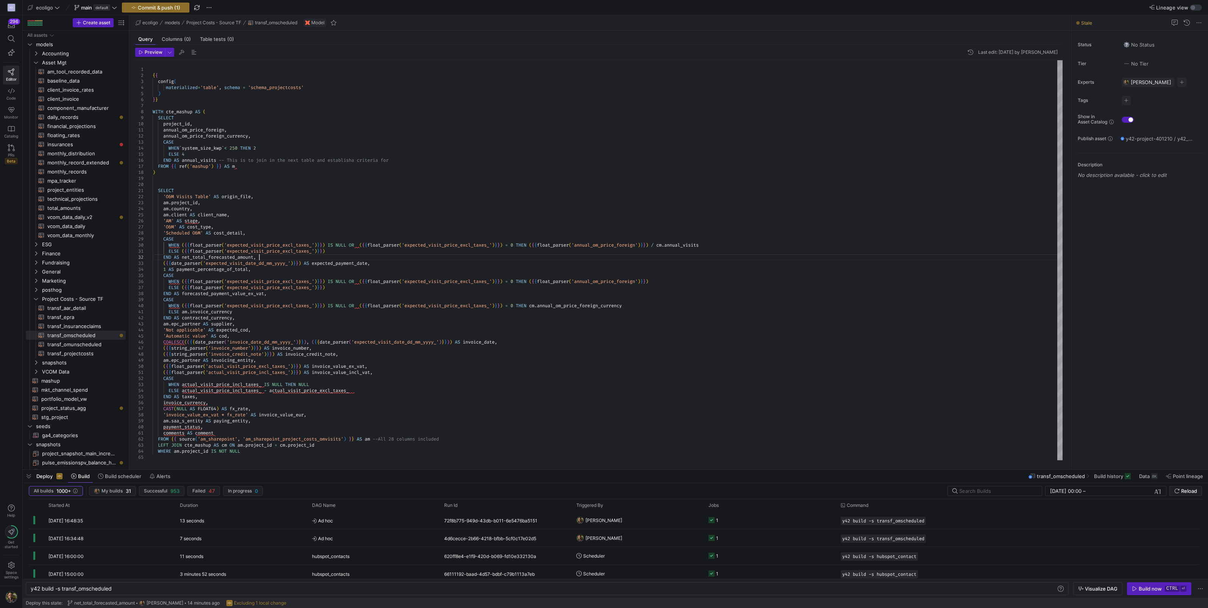
click at [331, 258] on div "'O&M' AS cost_type , 'Scheduled O&M' AS cost_detail , CASE ( { { date_parser ( …" at bounding box center [608, 260] width 910 height 400
type textarea "ELSE ({{float_parser('expected_visit_price_excl_taxes_')}}) END AS net_total_fo…"
click at [169, 11] on span "button" at bounding box center [155, 7] width 67 height 9
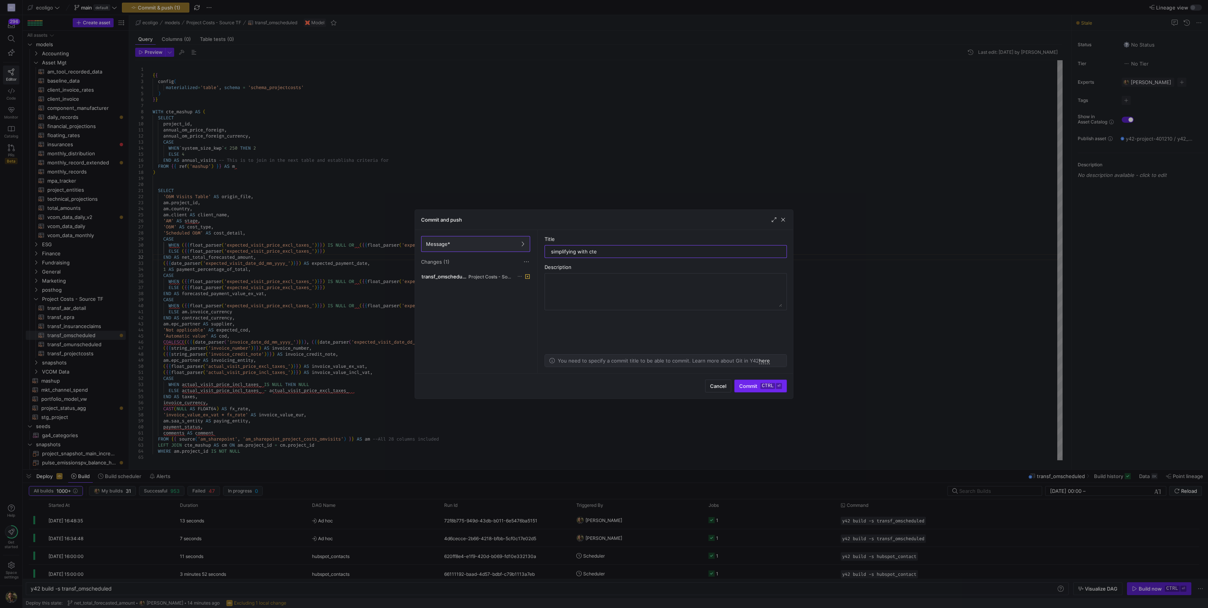
type input "simplifying with cte"
click at [744, 384] on span "Commit ctrl ⏎" at bounding box center [760, 386] width 43 height 6
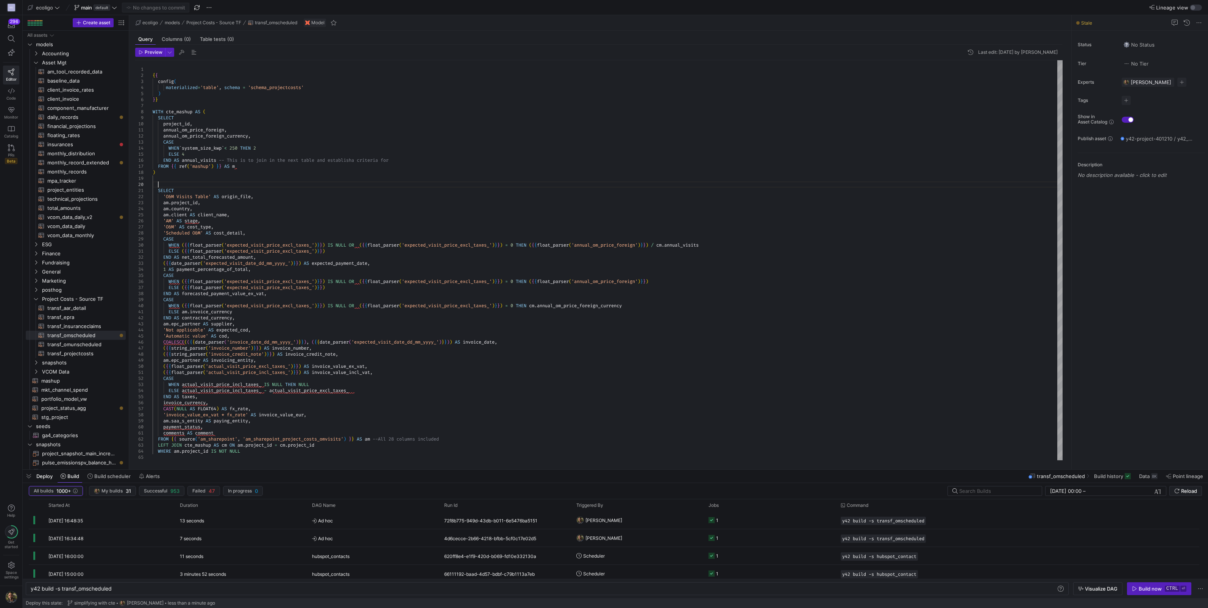
click at [165, 182] on div "'O&M' AS cost_type , 'Scheduled O&M' AS cost_detail , CASE ( { { date_parser ( …" at bounding box center [608, 260] width 910 height 400
click at [1149, 584] on span "button" at bounding box center [1159, 588] width 64 height 12
click at [673, 281] on div "'O&M' AS cost_type , 'Scheduled O&M' AS cost_detail , CASE ( { { date_parser ( …" at bounding box center [608, 260] width 910 height 400
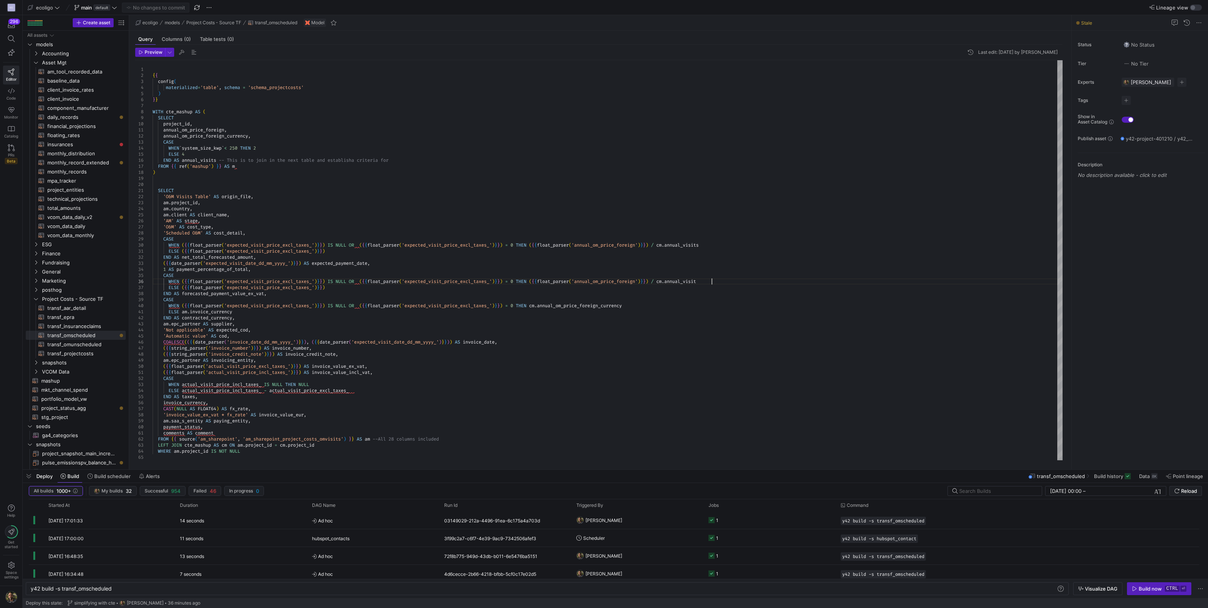
scroll to position [30, 561]
type textarea "ELSE ({{float_parser('expected_visit_price_excl_taxes_')}}) END AS net_total_fo…"
click at [148, 9] on span "Commit & push (1)" at bounding box center [159, 8] width 42 height 6
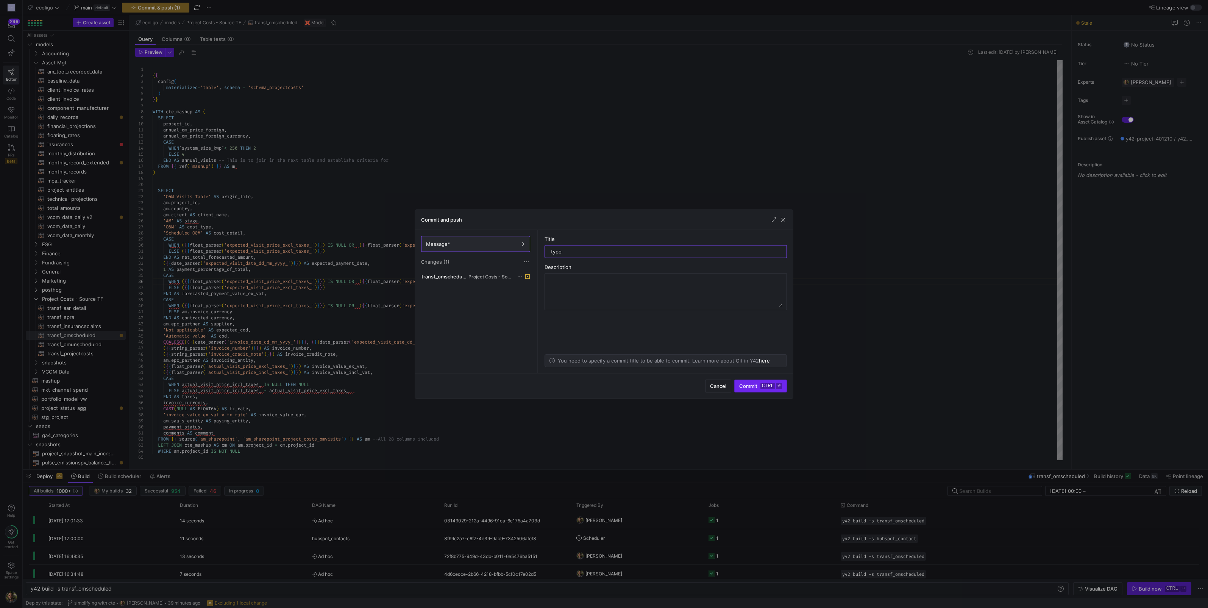
type input "typo"
click at [752, 384] on span "Commit ctrl ⏎" at bounding box center [760, 386] width 43 height 6
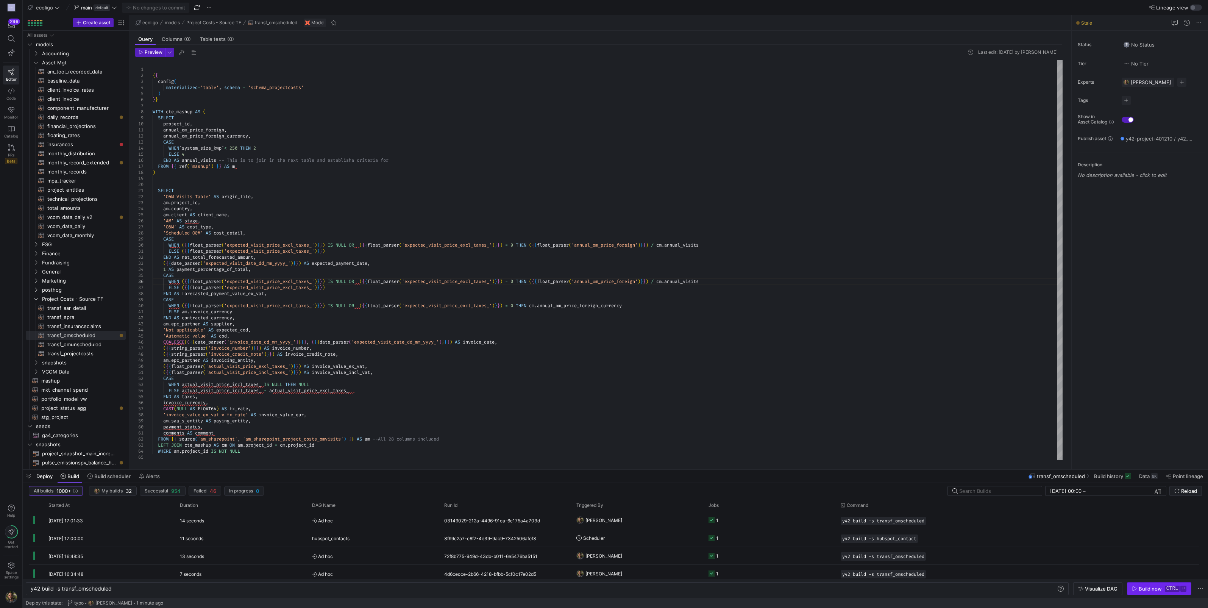
click at [1151, 590] on div "Build now" at bounding box center [1150, 589] width 23 height 6
click at [539, 246] on div "'O&M' AS cost_type , 'Scheduled O&M' AS cost_detail , CASE ( { { date_parser ( …" at bounding box center [608, 260] width 910 height 400
click at [540, 306] on div "'O&M' AS cost_type , 'Scheduled O&M' AS cost_detail , CASE ( { { date_parser ( …" at bounding box center [608, 260] width 910 height 400
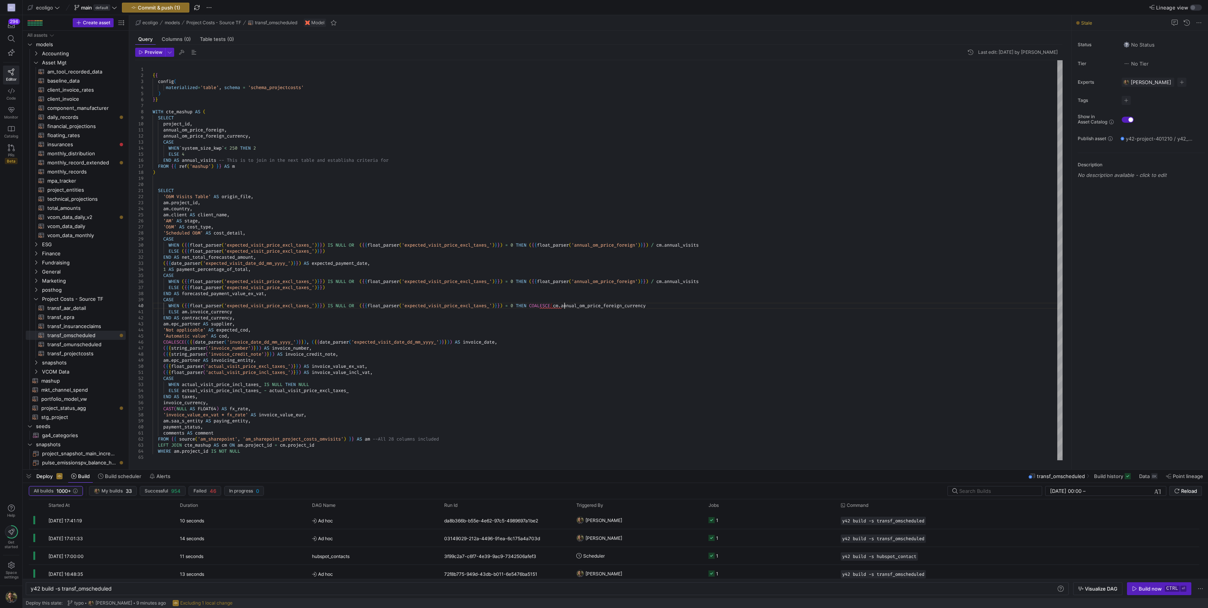
click at [668, 303] on div "'O&M' AS cost_type , 'Scheduled O&M' AS cost_detail , CASE ( { { date_parser ( …" at bounding box center [608, 260] width 910 height 400
click at [540, 281] on div "'O&M' AS cost_type , 'Scheduled O&M' AS cost_detail , CASE ( { { date_parser ( …" at bounding box center [608, 260] width 910 height 400
click at [748, 281] on div "'O&M' AS cost_type , 'Scheduled O&M' AS cost_detail , CASE ( { { date_parser ( …" at bounding box center [608, 260] width 910 height 400
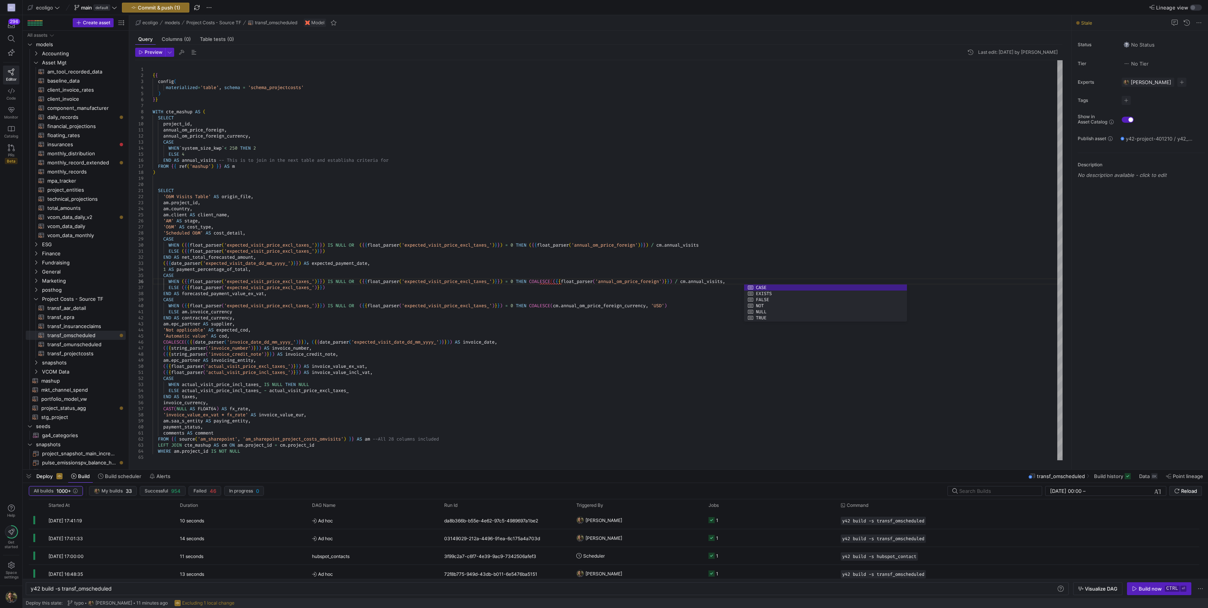
scroll to position [30, 155]
click at [197, 123] on div "'O&M' AS cost_type , 'Scheduled O&M' AS cost_detail , CASE ( { { date_parser ( …" at bounding box center [608, 260] width 910 height 400
click at [752, 288] on div "'O&M' AS cost_type , 'Scheduled O&M' AS cost_detail , CASE ( { { date_parser ( …" at bounding box center [608, 263] width 910 height 406
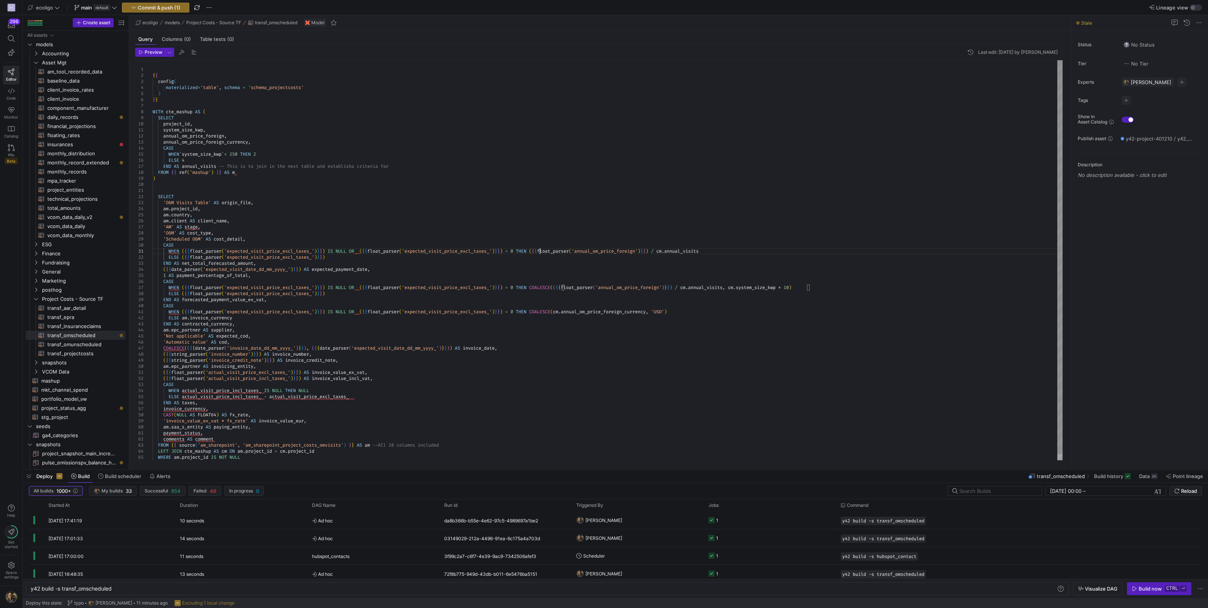
click at [539, 250] on div "'O&M' AS cost_type , 'Scheduled O&M' AS cost_detail , CASE ( { { date_parser ( …" at bounding box center [608, 263] width 910 height 406
click at [742, 252] on div "'O&M' AS cost_type , 'Scheduled O&M' AS cost_detail , CASE ( { { date_parser ( …" at bounding box center [608, 263] width 910 height 406
click at [841, 250] on div "'O&M' AS cost_type , 'Scheduled O&M' AS cost_detail , CASE ( { { date_parser ( …" at bounding box center [608, 263] width 910 height 406
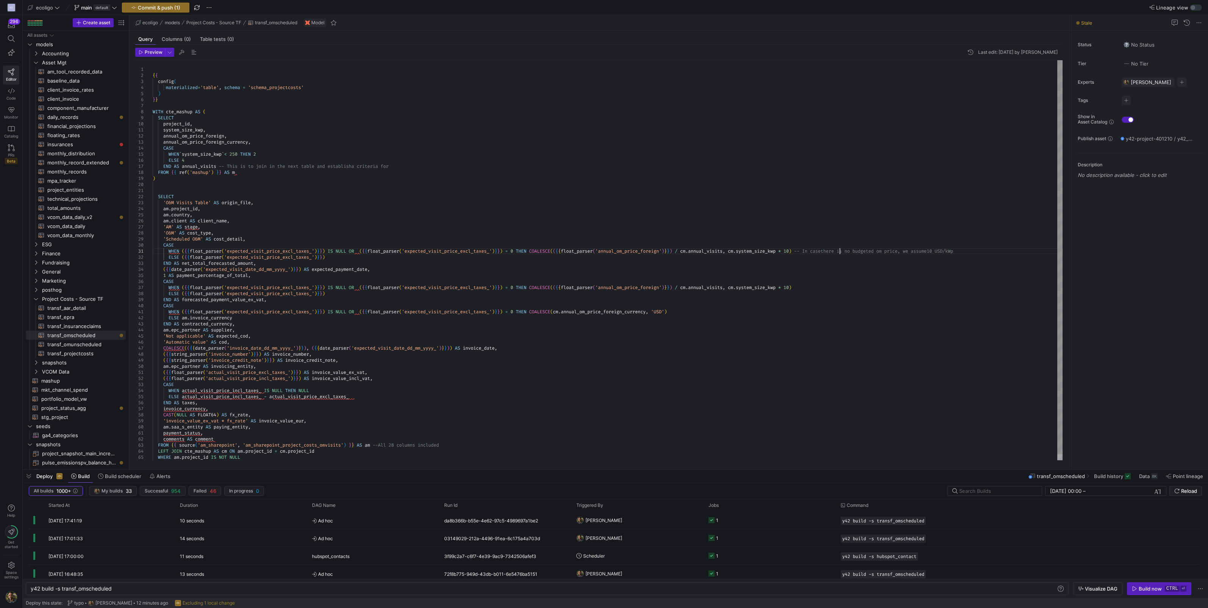
scroll to position [5, 689]
drag, startPoint x: 987, startPoint y: 250, endPoint x: 813, endPoint y: 252, distance: 174.2
click at [813, 252] on div "'O&M' AS cost_type , 'Scheduled O&M' AS cost_detail , CASE ( { { date_parser ( …" at bounding box center [608, 263] width 910 height 406
click at [829, 288] on div "'O&M' AS cost_type , 'Scheduled O&M' AS cost_detail , CASE ( { { date_parser ( …" at bounding box center [608, 263] width 910 height 406
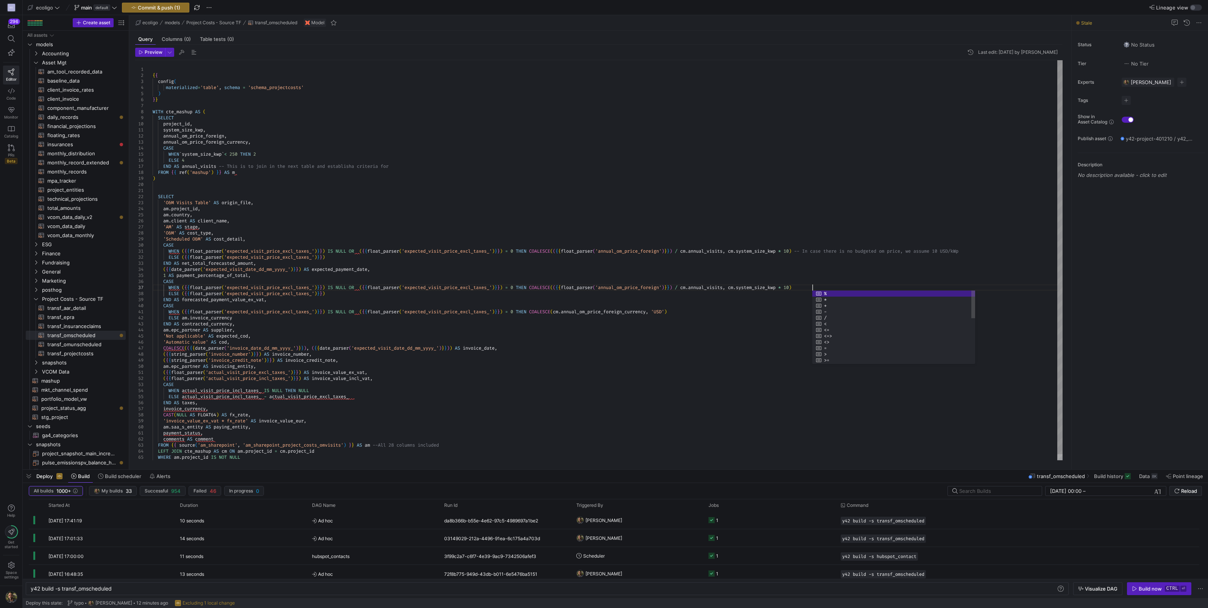
scroll to position [36, 659]
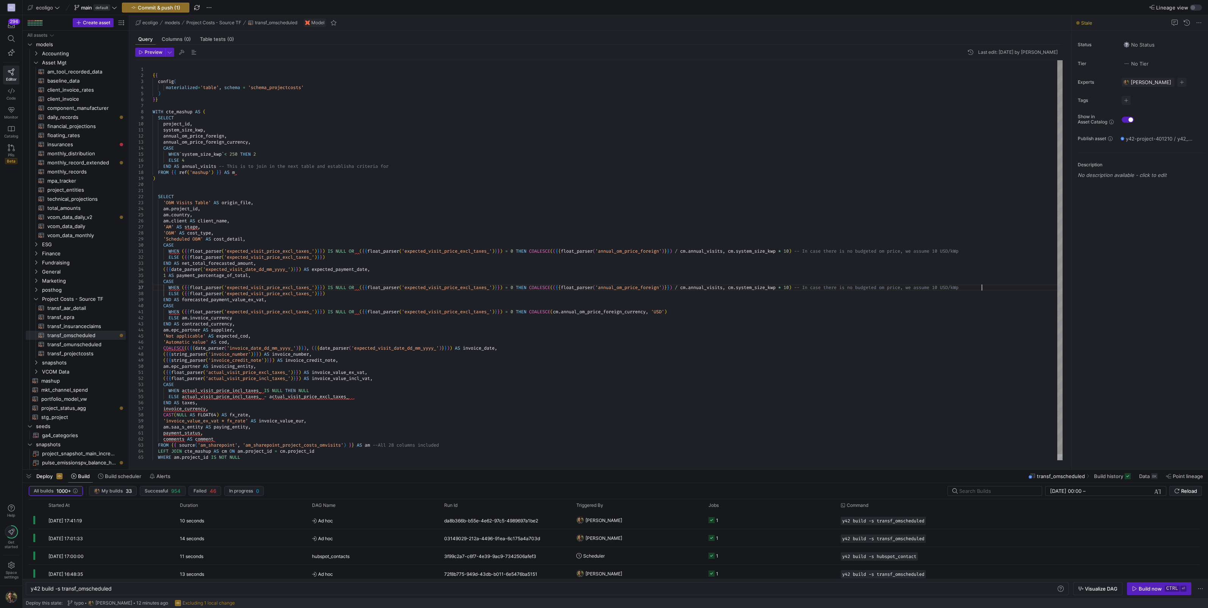
click at [923, 251] on div "'O&M' AS cost_type , 'Scheduled O&M' AS cost_detail , CASE ( { { date_parser ( …" at bounding box center [608, 263] width 910 height 406
click at [924, 288] on div "'O&M' AS cost_type , 'Scheduled O&M' AS cost_detail , CASE ( { { date_parser ( …" at bounding box center [608, 263] width 910 height 406
drag, startPoint x: 1015, startPoint y: 287, endPoint x: 812, endPoint y: 286, distance: 203.0
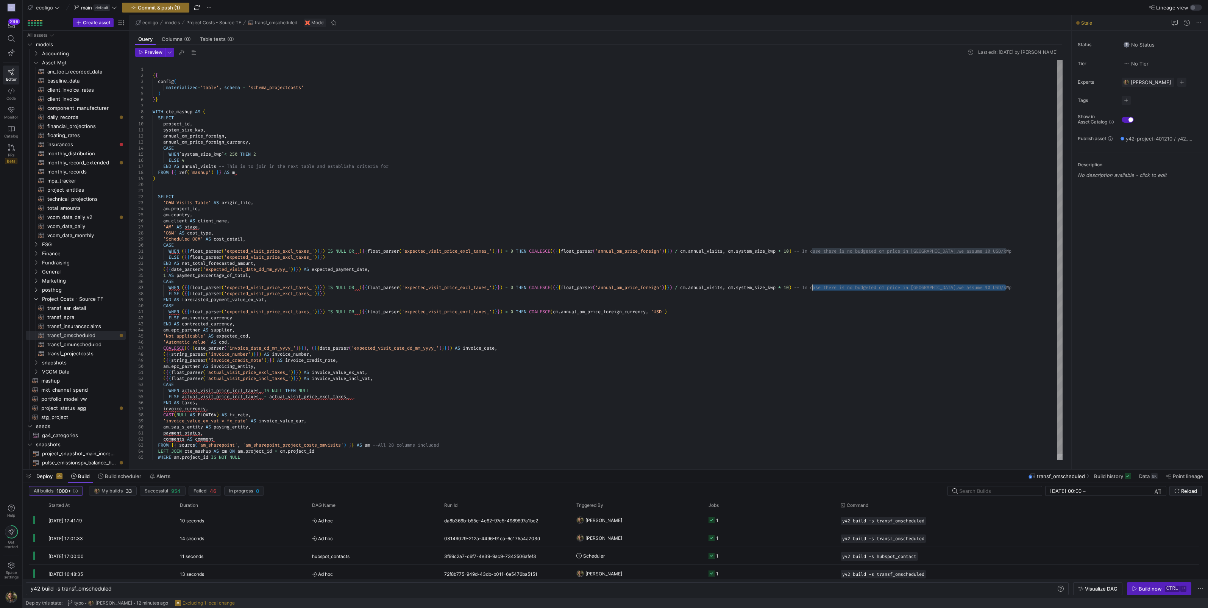
click at [812, 286] on div "'O&M' AS cost_type , 'Scheduled O&M' AS cost_detail , CASE ( { { date_parser ( …" at bounding box center [608, 263] width 910 height 406
click at [696, 311] on div "'O&M' AS cost_type , 'Scheduled O&M' AS cost_detail , CASE ( { { date_parser ( …" at bounding box center [608, 263] width 910 height 406
drag, startPoint x: 793, startPoint y: 312, endPoint x: 781, endPoint y: 309, distance: 13.2
click at [781, 309] on div "'O&M' AS cost_type , 'Scheduled O&M' AS cost_detail , CASE ( { { date_parser ( …" at bounding box center [608, 263] width 910 height 406
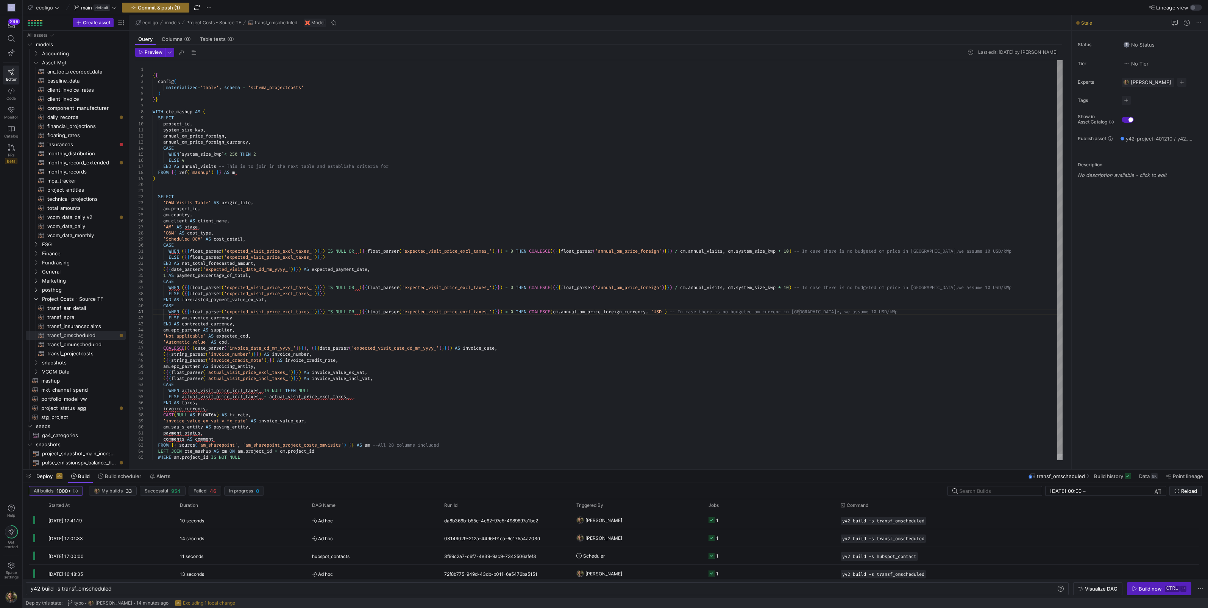
scroll to position [5, 648]
drag, startPoint x: 891, startPoint y: 310, endPoint x: 862, endPoint y: 312, distance: 29.2
click at [862, 312] on div "'O&M' AS cost_type , 'Scheduled O&M' AS cost_detail , CASE ( { { date_parser ( …" at bounding box center [608, 263] width 910 height 406
type textarea "WHEN ({{float_parser('expected_visit_price_excl_taxes_')}}) IS NULL OR ({{float…"
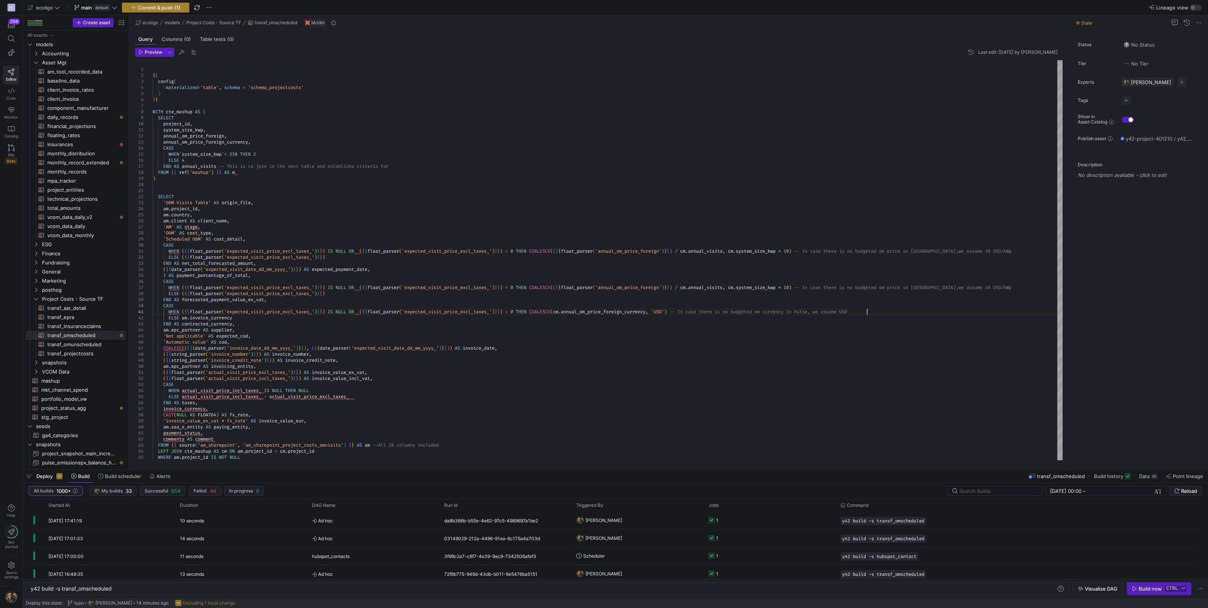
click at [164, 8] on span "Commit & push (1)" at bounding box center [159, 8] width 42 height 6
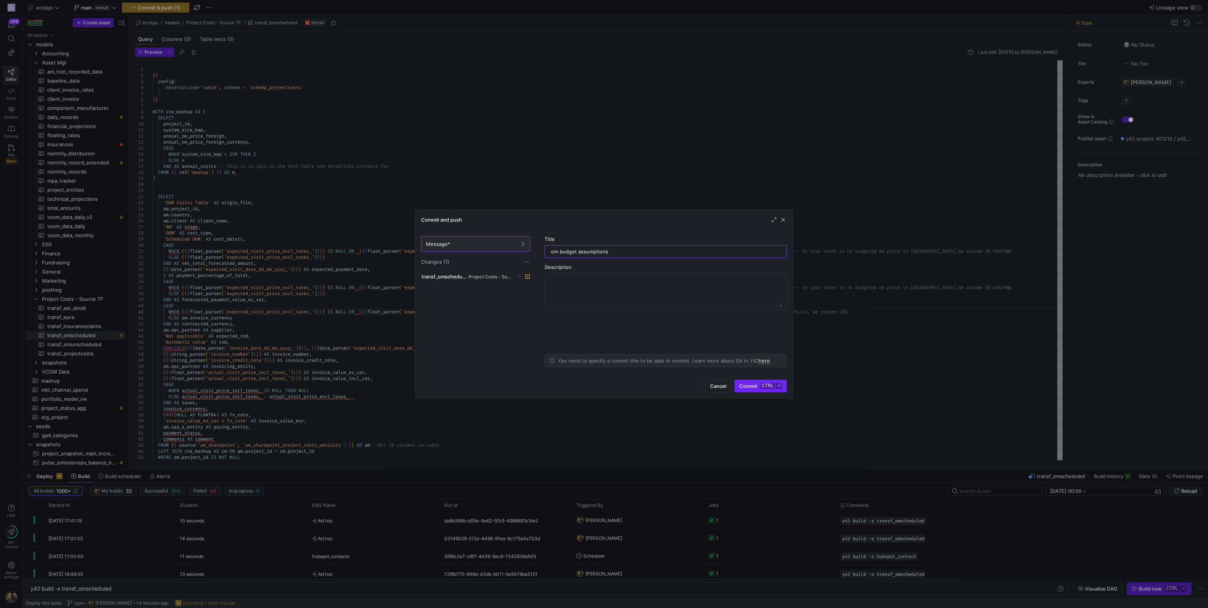
type input "om budget assumptions"
click at [739, 388] on span "Commit ctrl ⏎" at bounding box center [760, 386] width 43 height 6
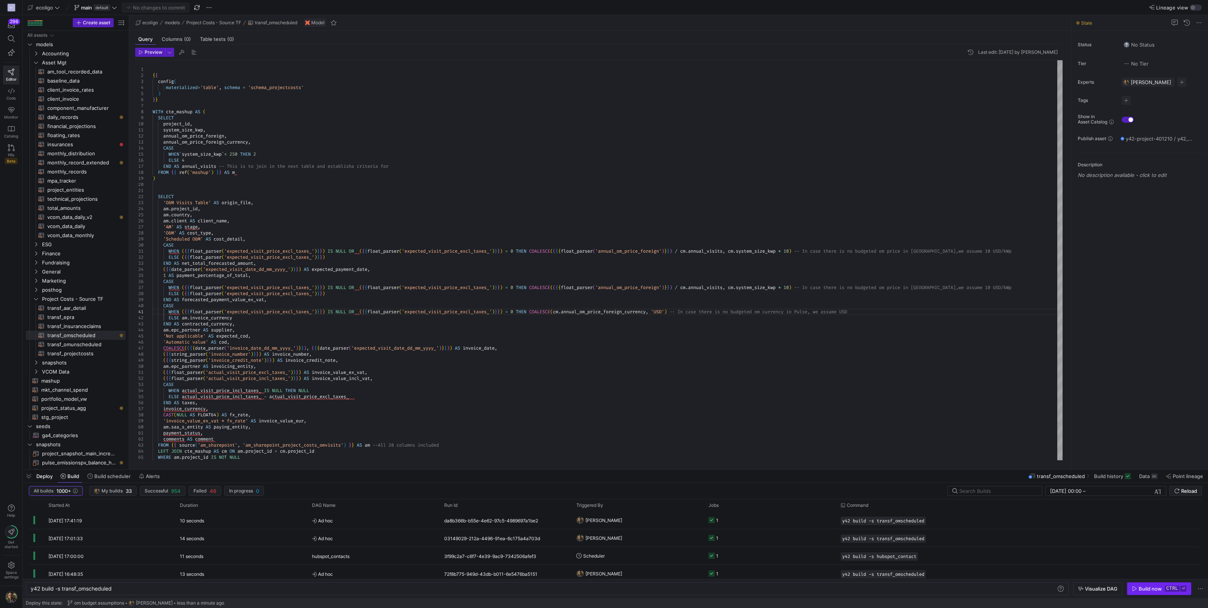
click at [1149, 590] on div "Build now" at bounding box center [1150, 589] width 23 height 6
